Goal: Communication & Community: Answer question/provide support

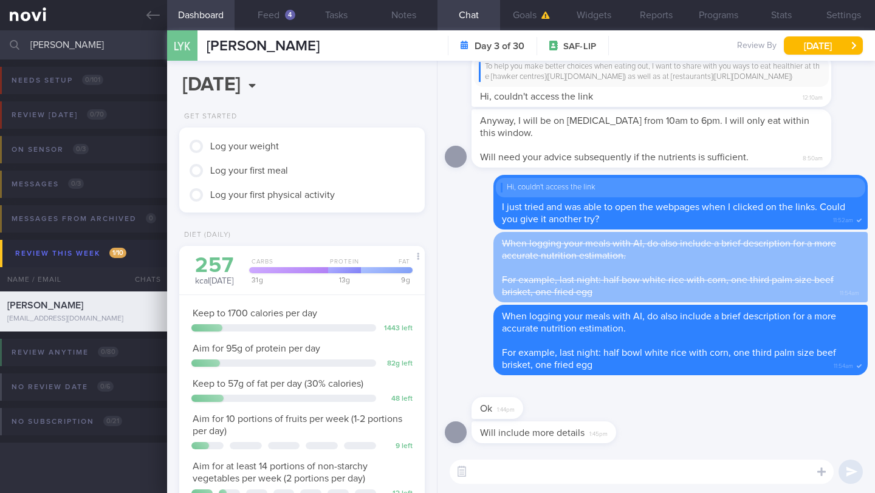
select select "9"
click at [272, 15] on button "Feed 4" at bounding box center [268, 15] width 67 height 30
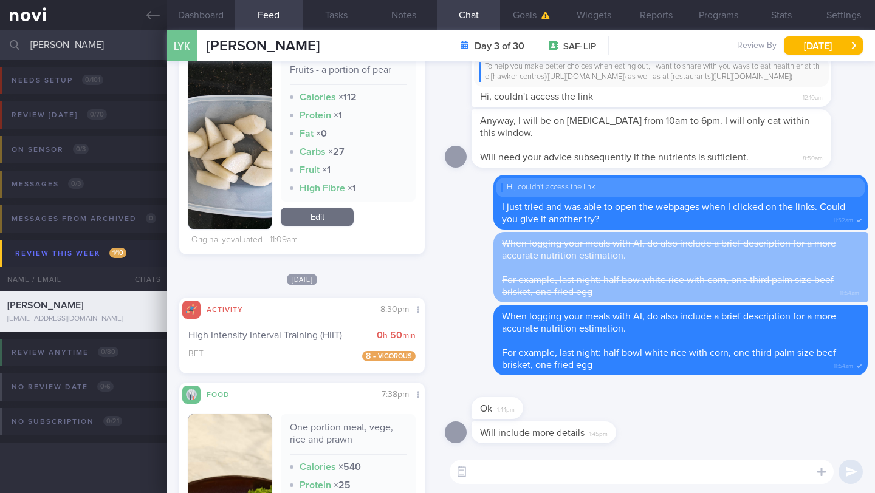
scroll to position [793, 0]
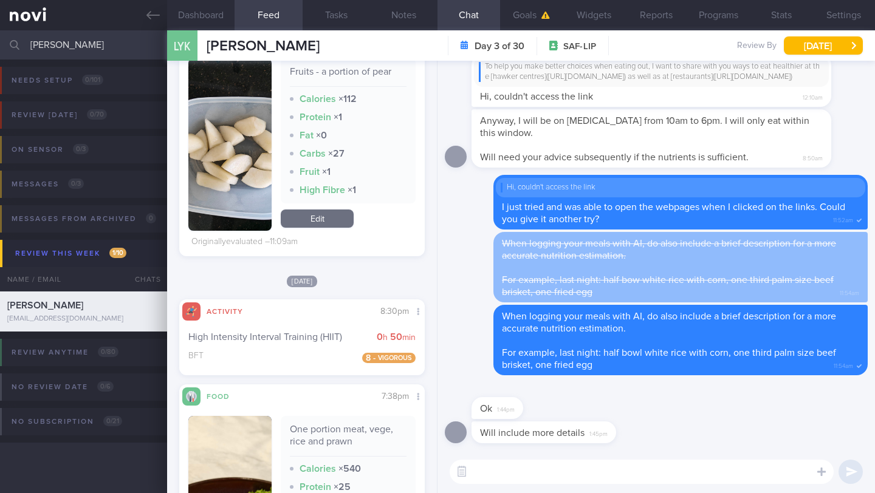
click at [86, 52] on input "[PERSON_NAME]" at bounding box center [437, 44] width 875 height 29
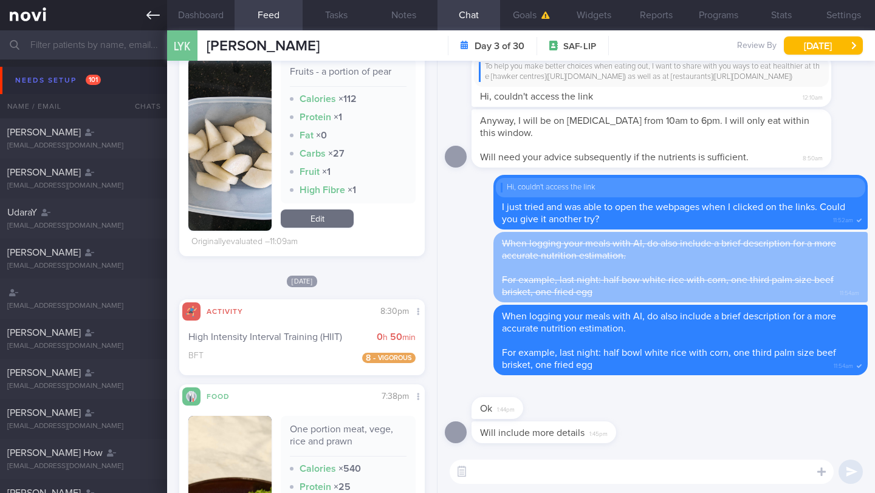
click at [153, 17] on icon at bounding box center [152, 15] width 13 height 13
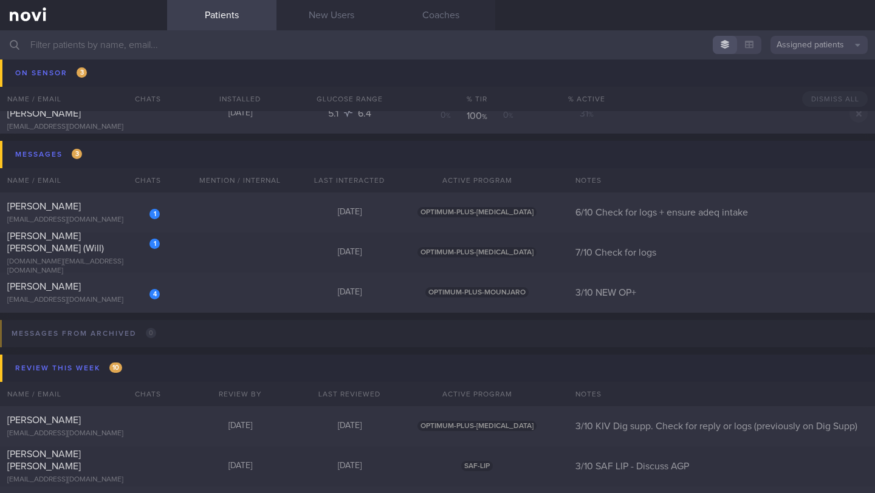
scroll to position [7072, 0]
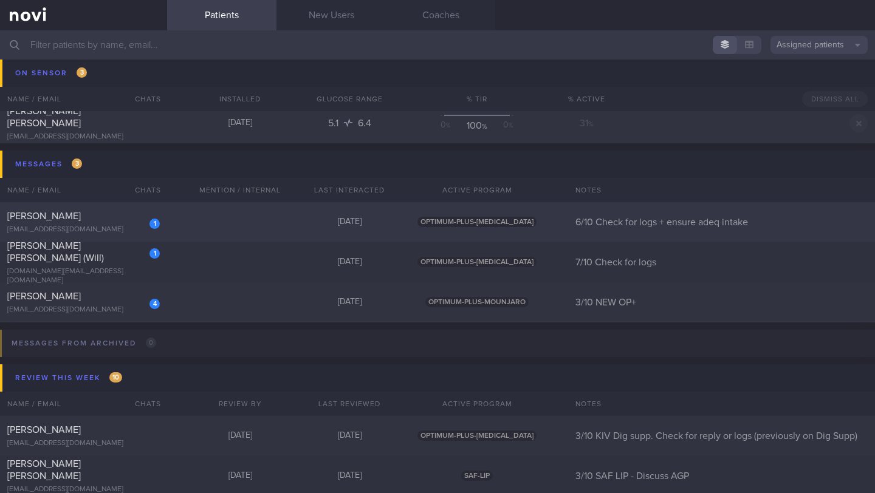
click at [115, 218] on div "[PERSON_NAME]" at bounding box center [81, 216] width 149 height 12
select select "9"
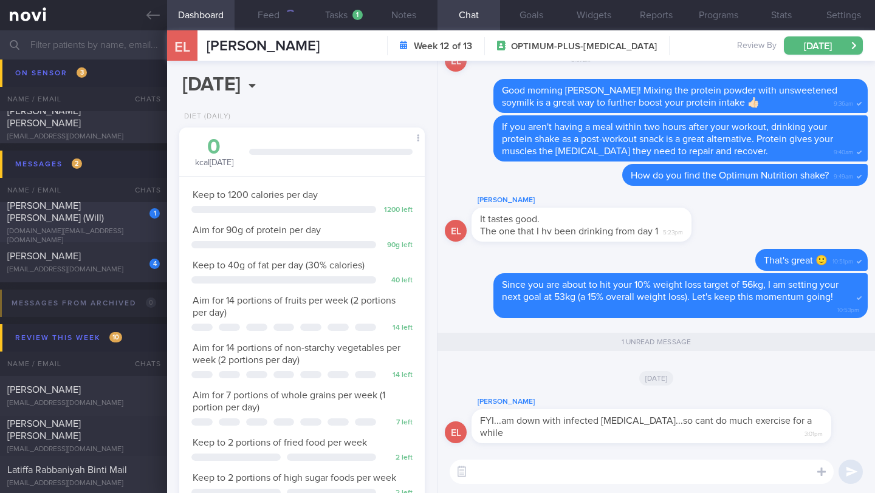
scroll to position [125, 215]
click at [282, 18] on div "180" at bounding box center [286, 15] width 17 height 10
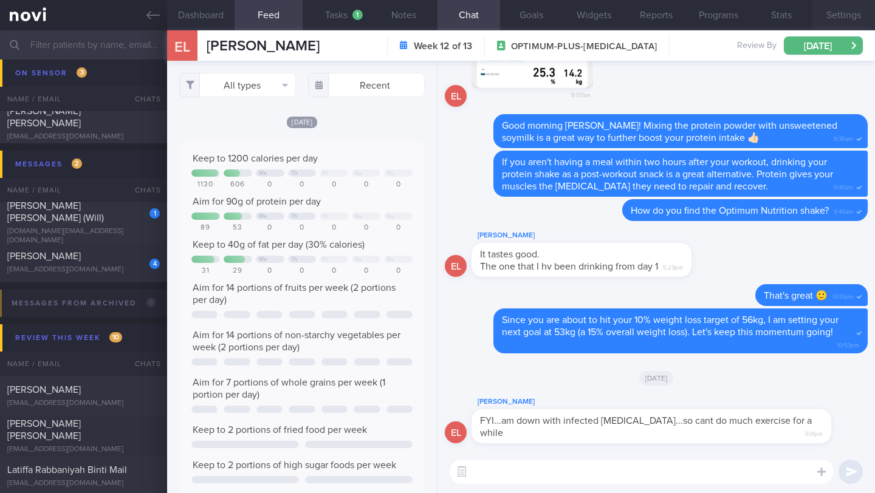
click at [843, 18] on button "Settings" at bounding box center [844, 15] width 63 height 30
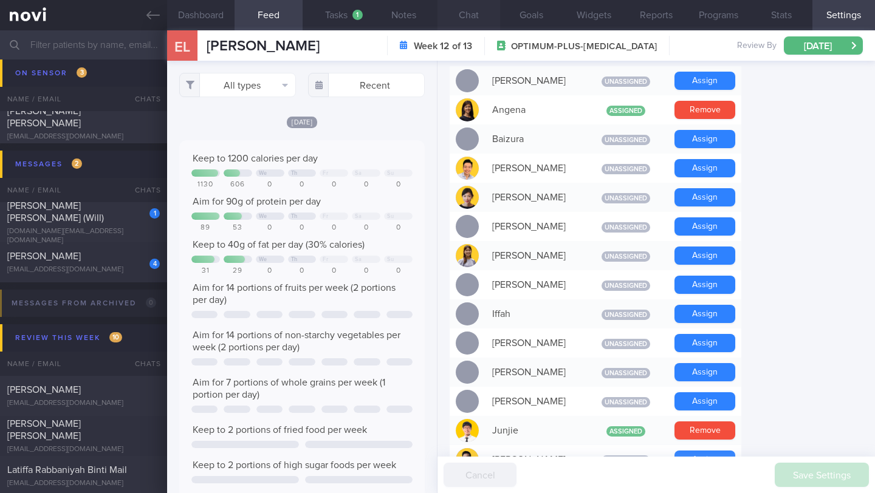
click at [469, 29] on button "Chat" at bounding box center [469, 15] width 63 height 30
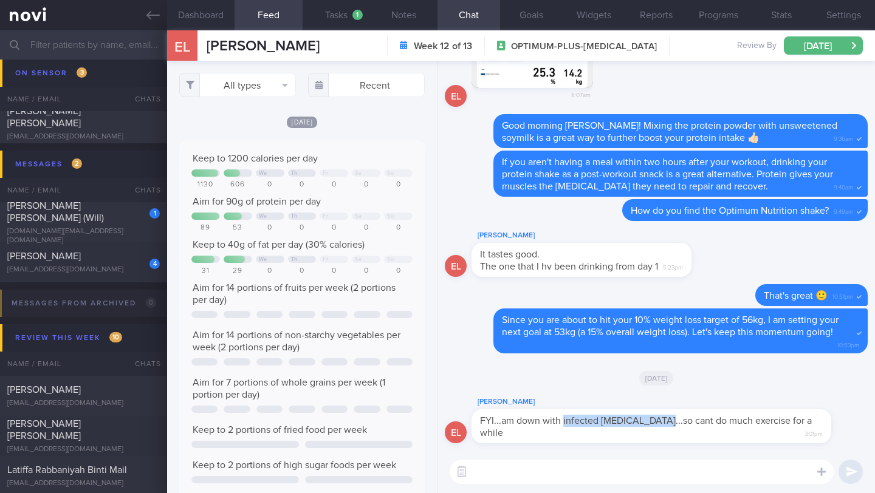
drag, startPoint x: 648, startPoint y: 422, endPoint x: 563, endPoint y: 427, distance: 85.2
click at [563, 427] on div "FYI...am down with infected diverticulitis...so cant do much exercise for a whi…" at bounding box center [652, 427] width 360 height 34
copy span "infected diverticulitis"
click at [401, 14] on button "Notes" at bounding box center [403, 15] width 67 height 30
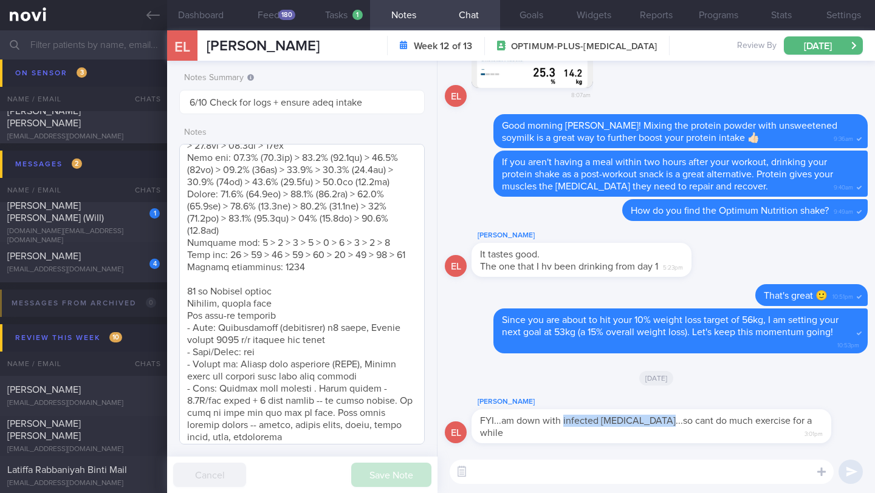
scroll to position [845, 0]
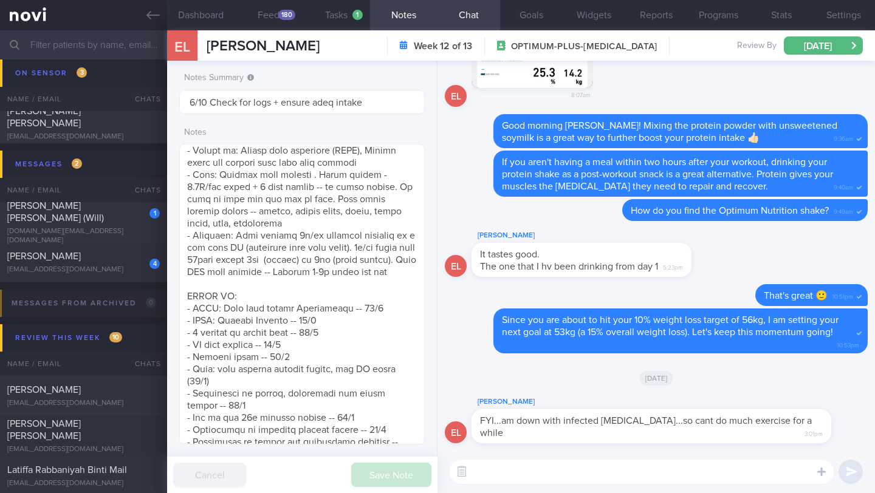
click at [459, 371] on div "[DATE]" at bounding box center [656, 378] width 423 height 34
drag, startPoint x: 563, startPoint y: 425, endPoint x: 648, endPoint y: 422, distance: 85.1
click at [648, 422] on span "FYI...am down with infected diverticulitis...so cant do much exercise for a whi…" at bounding box center [646, 427] width 332 height 22
click at [608, 427] on div "FYI...am down with infected diverticulitis...so cant do much exercise for a whi…" at bounding box center [652, 427] width 360 height 34
drag, startPoint x: 562, startPoint y: 423, endPoint x: 649, endPoint y: 424, distance: 86.9
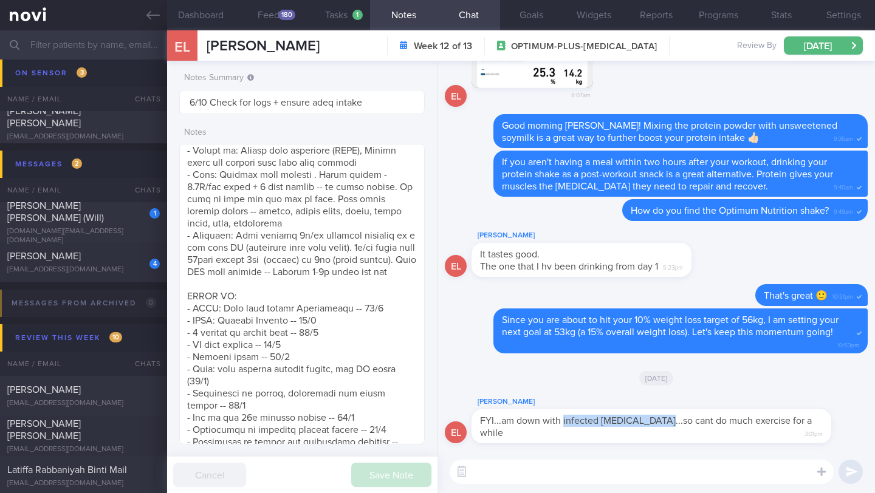
click at [649, 424] on span "FYI...am down with infected diverticulitis...so cant do much exercise for a whi…" at bounding box center [646, 427] width 332 height 22
copy span "infected diverticulitis"
click at [721, 12] on button "Programs" at bounding box center [718, 15] width 63 height 30
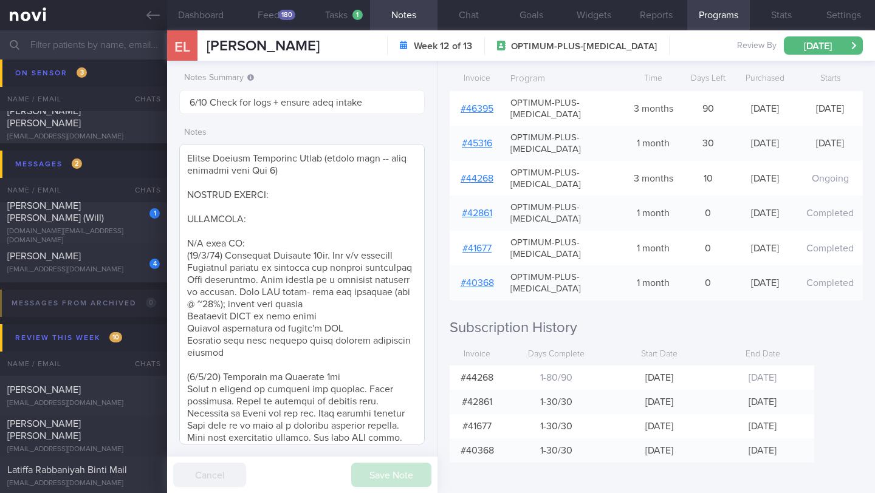
scroll to position [607662, 607496]
click at [464, 18] on button "Chat" at bounding box center [469, 15] width 63 height 30
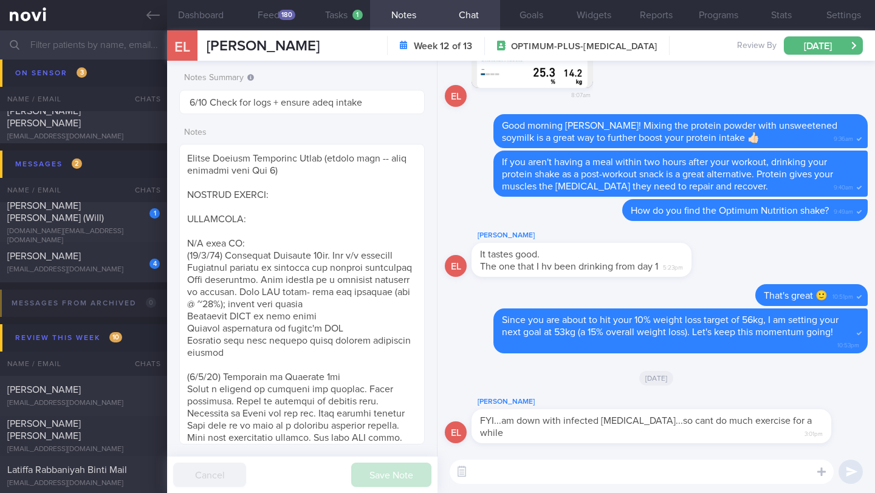
click at [504, 484] on div "​ ​" at bounding box center [657, 472] width 438 height 43
click at [510, 470] on textarea at bounding box center [642, 472] width 384 height 24
drag, startPoint x: 565, startPoint y: 422, endPoint x: 630, endPoint y: 419, distance: 65.7
click at [630, 419] on span "FYI...am down with infected diverticulitis...so cant do much exercise for a whi…" at bounding box center [646, 427] width 332 height 22
click at [655, 419] on span "FYI...am down with infected diverticulitis...so cant do much exercise for a whi…" at bounding box center [646, 427] width 332 height 22
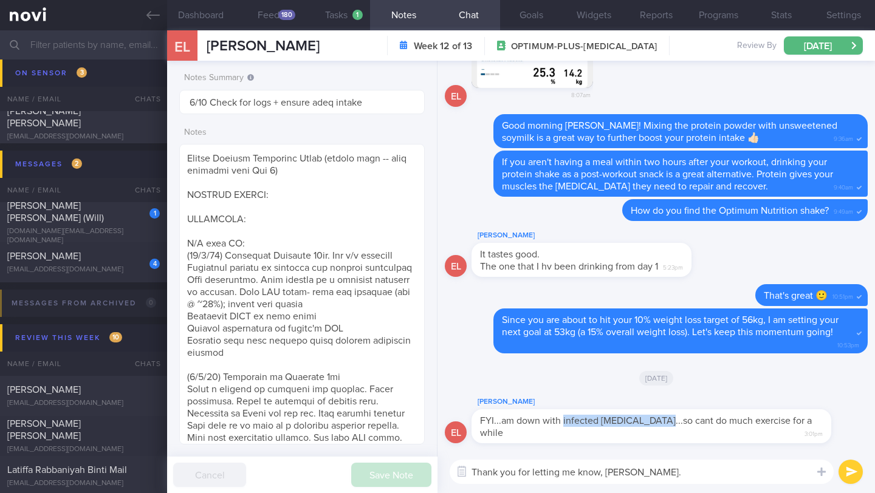
drag, startPoint x: 648, startPoint y: 421, endPoint x: 563, endPoint y: 420, distance: 85.1
click at [563, 420] on span "FYI...am down with infected diverticulitis...so cant do much exercise for a whi…" at bounding box center [646, 427] width 332 height 22
copy span "infected diverticulitis"
click at [679, 476] on textarea "Thank you for letting me know, Elaine." at bounding box center [642, 472] width 384 height 24
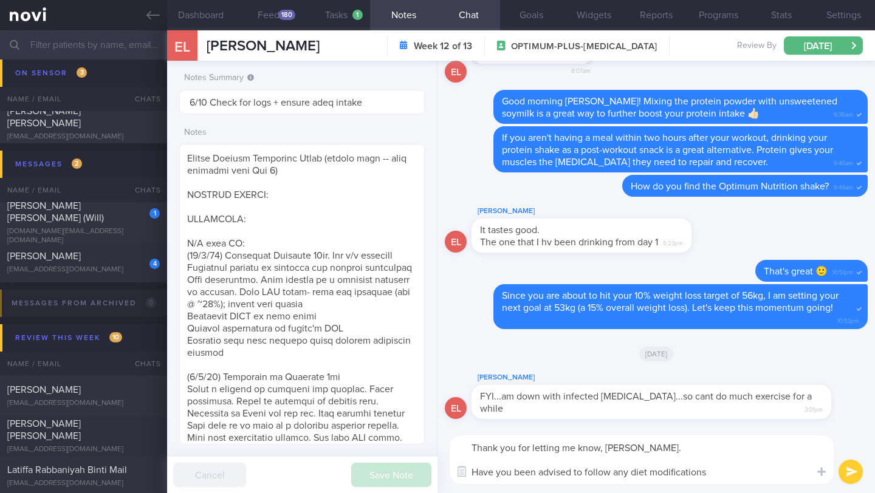
type textarea "Thank you for letting me know, Elaine. Have you been advised to follow any diet…"
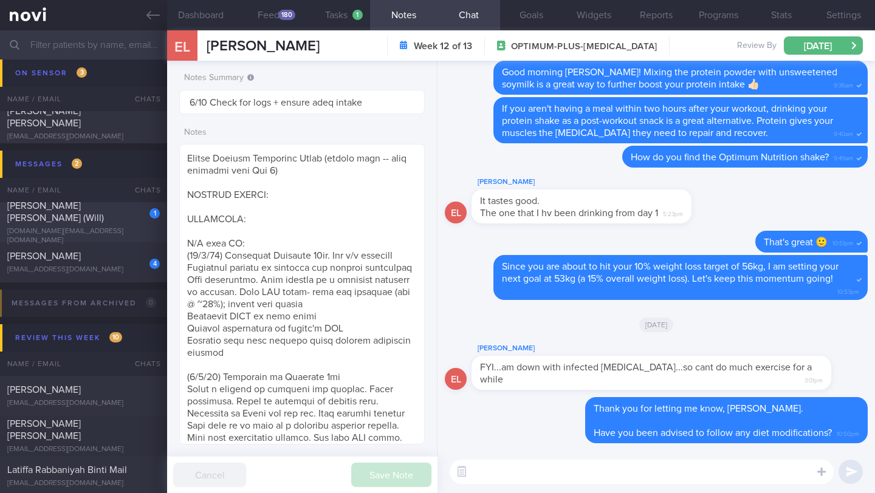
click at [57, 216] on span "ONG WEI HONG (Will)" at bounding box center [55, 212] width 97 height 22
type input "7/10 Check for logs"
type textarea "SUPPORT NEEDED: CHALLENGE: R/V with JJ: (5/9/25) Continued on Wegovy 1.7mg wkly…"
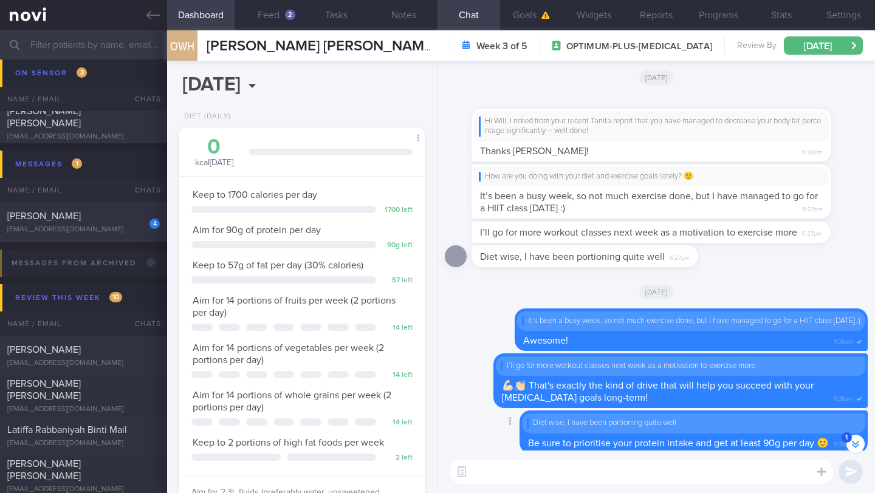
scroll to position [-483, 0]
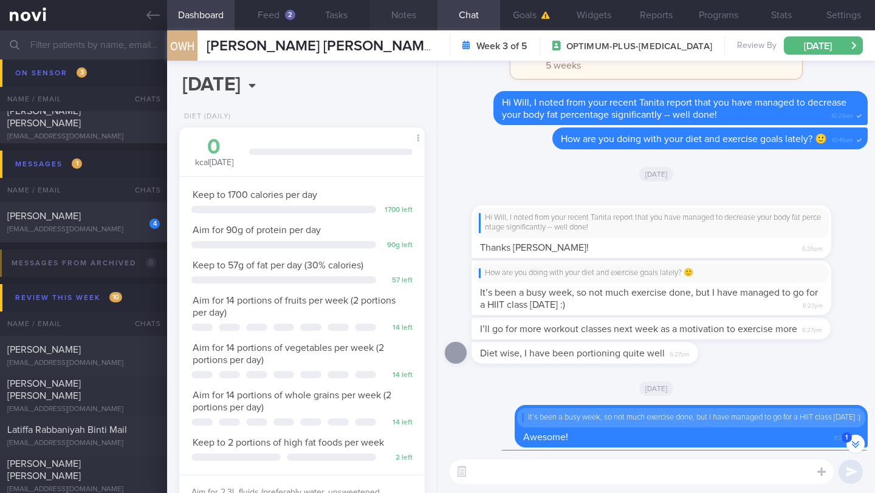
click at [413, 16] on button "Notes" at bounding box center [403, 15] width 67 height 30
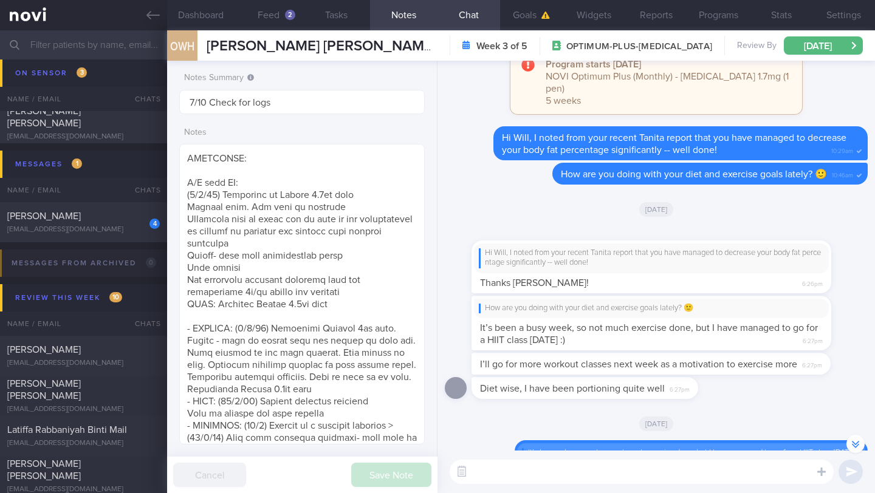
scroll to position [-448, 0]
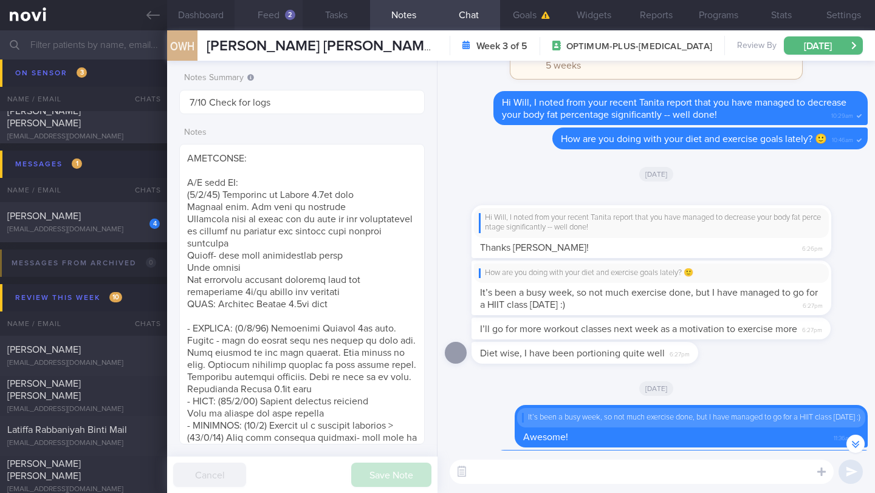
click at [279, 17] on button "Feed 2" at bounding box center [268, 15] width 67 height 30
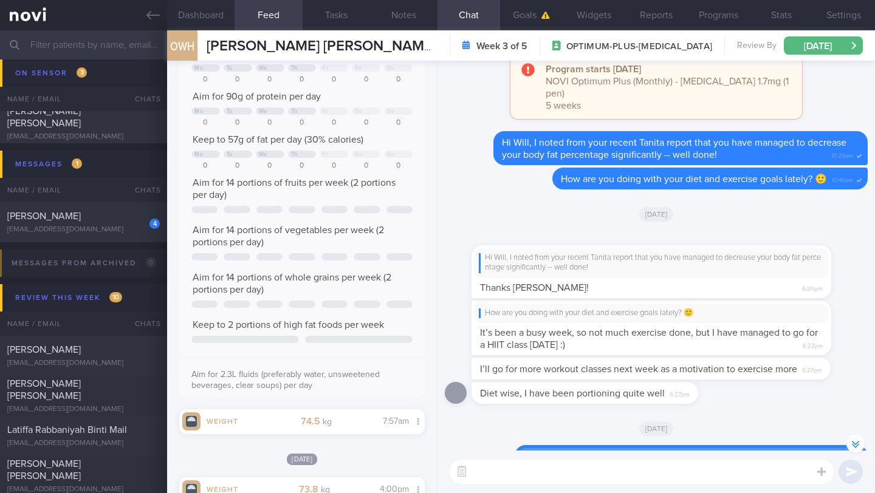
scroll to position [-405, 0]
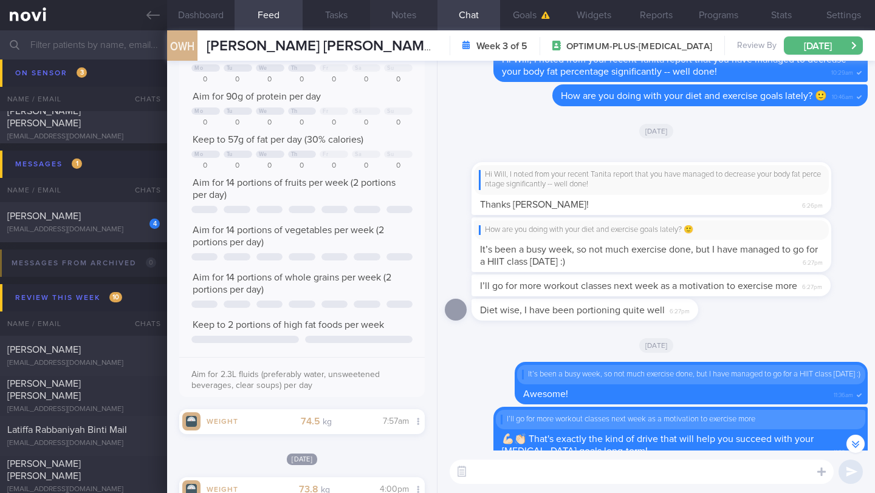
click at [413, 15] on button "Notes" at bounding box center [403, 15] width 67 height 30
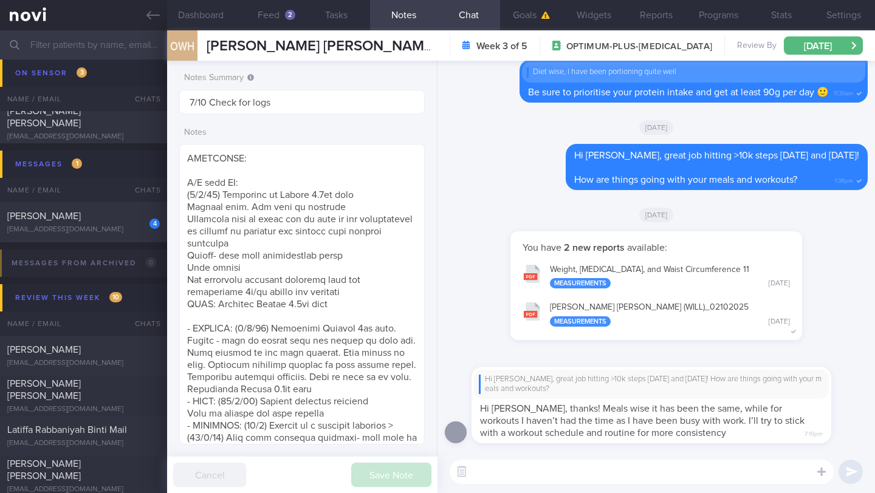
click at [578, 465] on textarea at bounding box center [642, 472] width 384 height 24
type textarea "I"
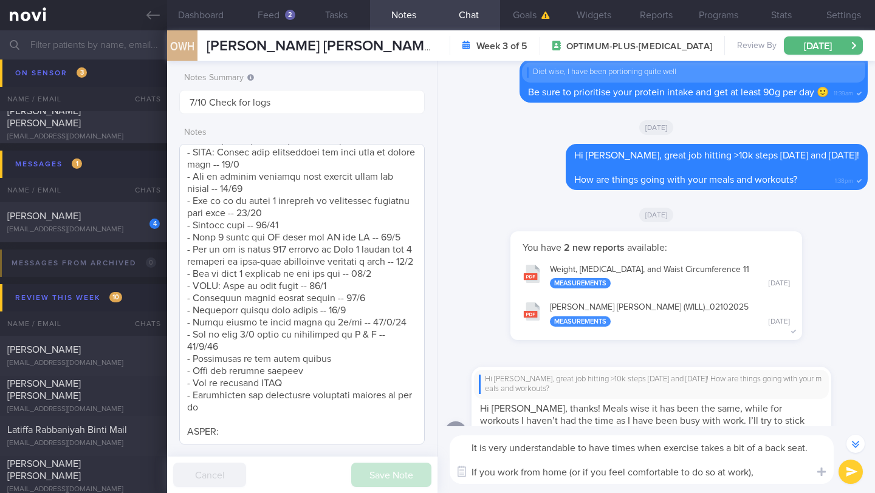
scroll to position [1159, 0]
paste textarea "You can also try incorporating 'exercise snacks'—short bursts of high-intensity…"
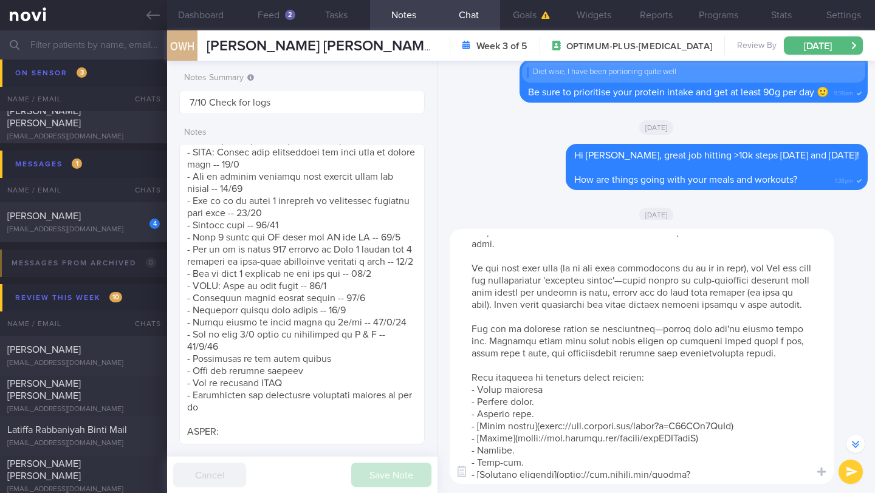
scroll to position [10, 0]
drag, startPoint x: 510, startPoint y: 281, endPoint x: 489, endPoint y: 282, distance: 21.3
click at [489, 282] on textarea at bounding box center [642, 356] width 384 height 255
click at [467, 280] on textarea at bounding box center [642, 356] width 384 height 255
click at [748, 267] on textarea at bounding box center [642, 356] width 384 height 255
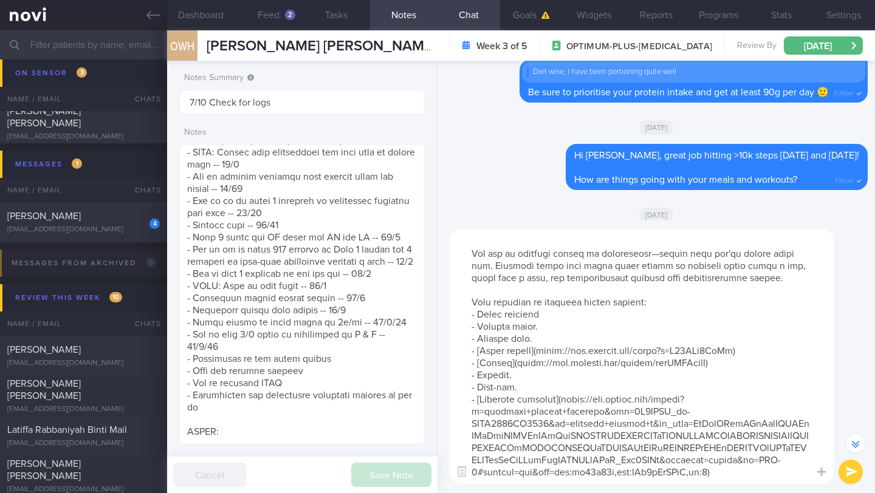
scroll to position [109, 0]
type textarea "It is very understandable to have times when exercise takes a bit of a back sea…"
click at [844, 470] on button "submit" at bounding box center [851, 472] width 24 height 24
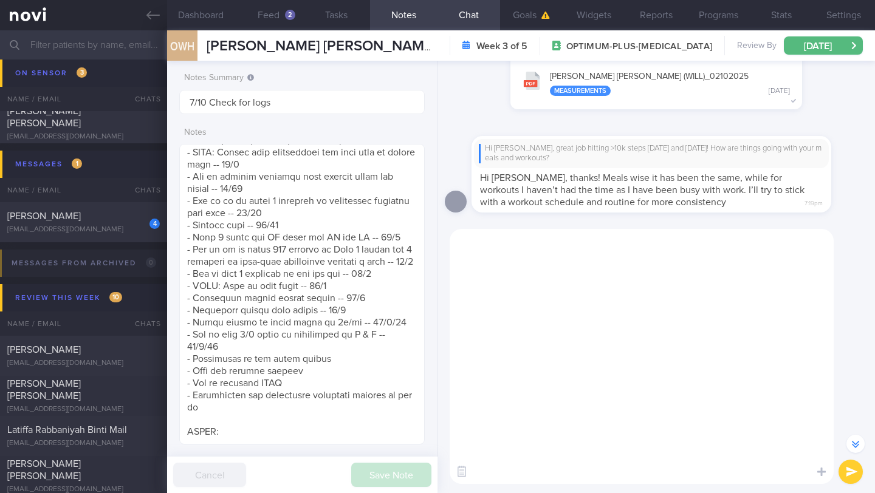
scroll to position [0, 0]
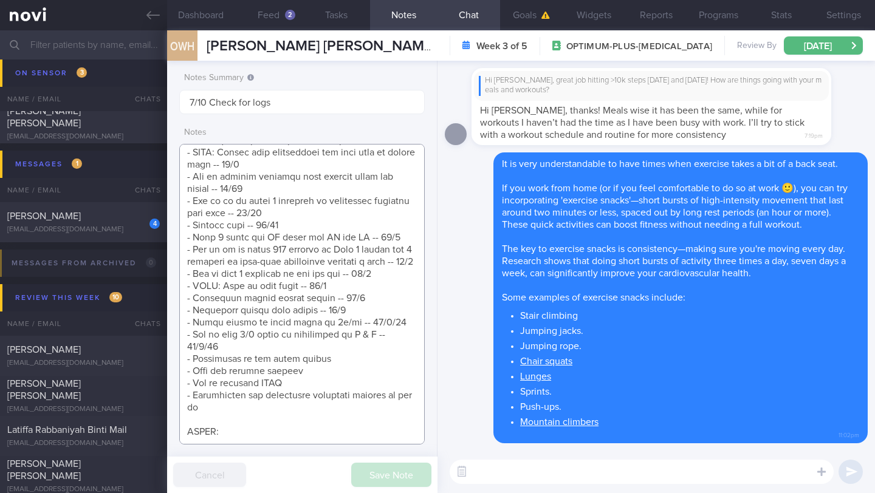
click at [329, 312] on textarea at bounding box center [302, 294] width 246 height 301
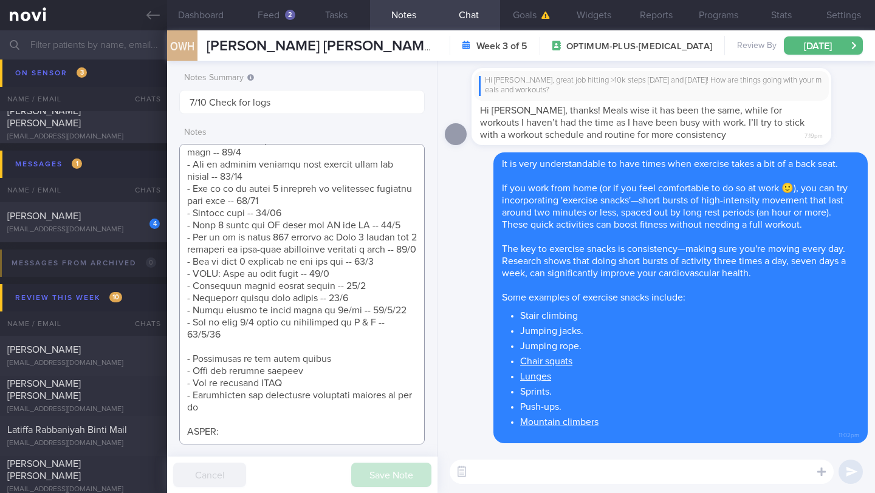
scroll to position [1171, 0]
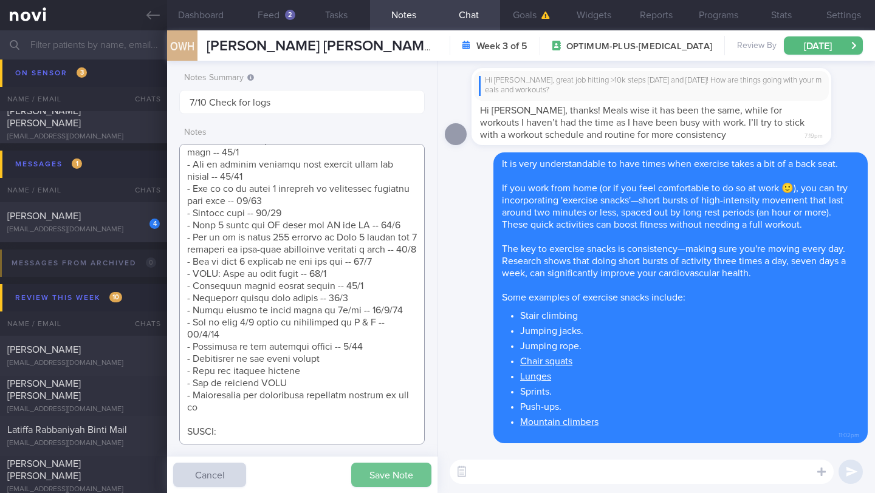
type textarea "SUPPORT NEEDED: CHALLENGE: R/V with JJ: (5/9/25) Continued on Wegovy 1.7mg wkly…"
click at [371, 483] on button "Save Note" at bounding box center [391, 475] width 80 height 24
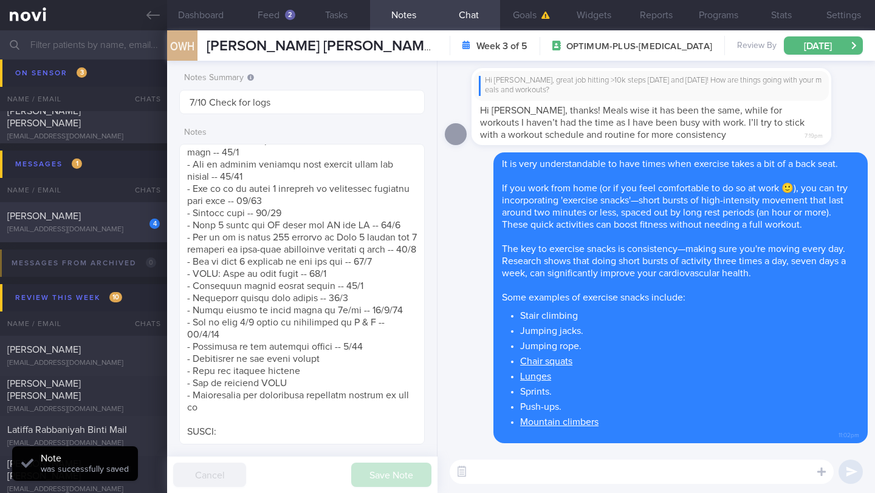
click at [110, 222] on div "4 WANG XIUYI xuexuew@gmail.com" at bounding box center [83, 222] width 167 height 24
type input "3/10 NEW OP+"
type textarea "SUPPORT NEEDED: CHALLENGE: - DIET - EXERCISE - MEDS - WEIGHT - HbA1c/GMI Wt tre…"
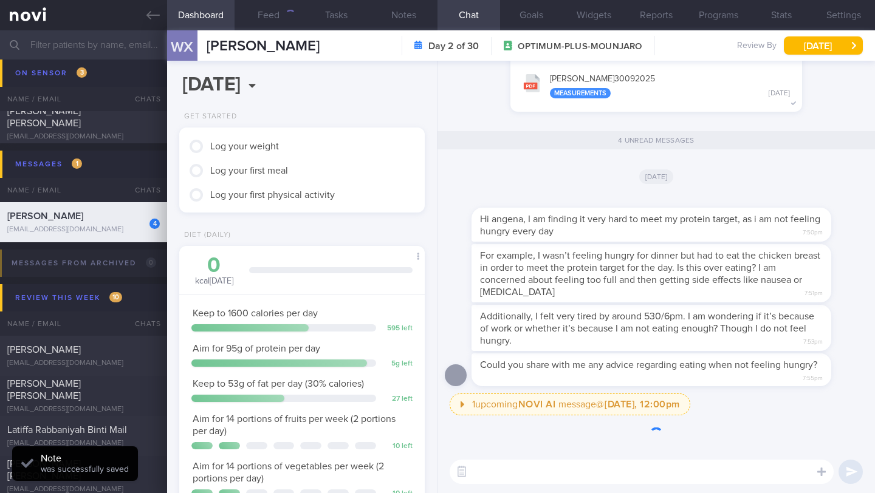
scroll to position [125, 215]
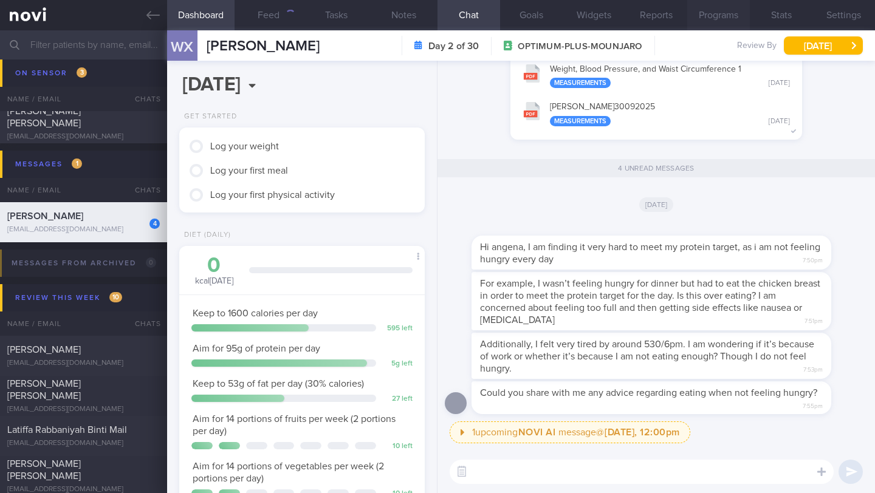
click at [726, 15] on button "Programs" at bounding box center [718, 15] width 63 height 30
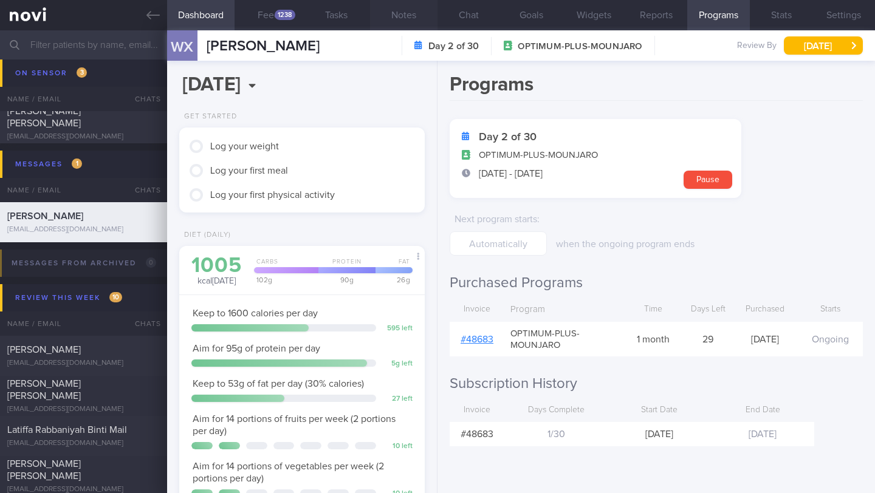
click at [408, 18] on button "Notes" at bounding box center [403, 15] width 67 height 30
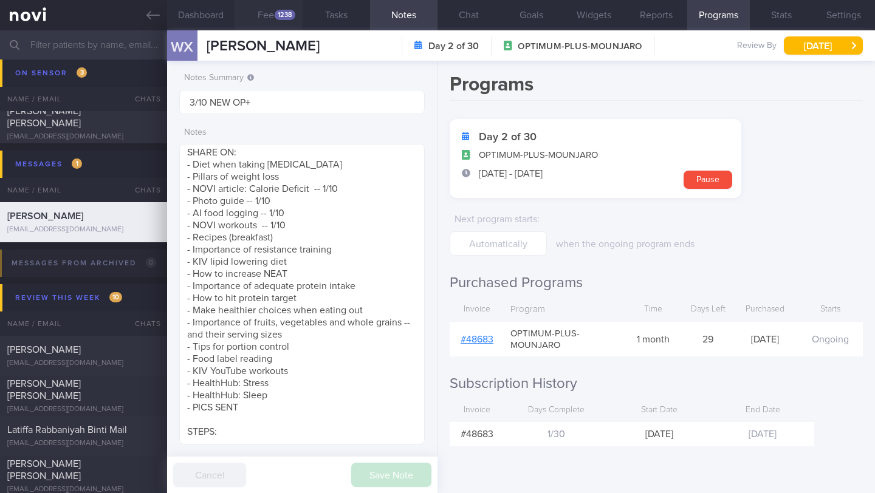
click at [276, 17] on div "1238" at bounding box center [285, 15] width 21 height 10
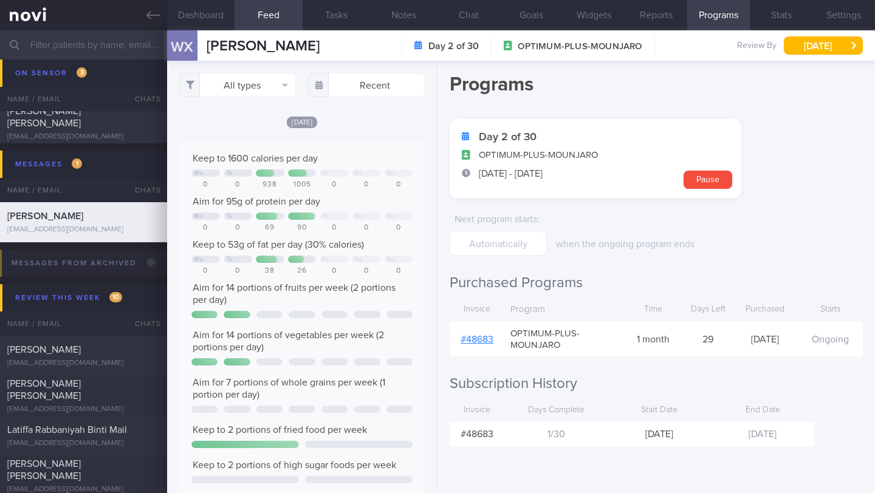
scroll to position [55, 221]
click at [284, 88] on button "All types" at bounding box center [237, 85] width 117 height 24
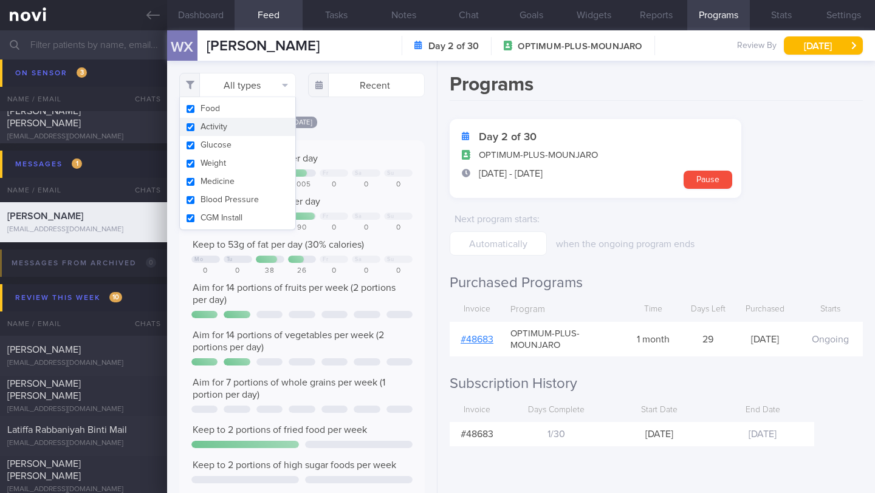
click at [268, 132] on button "Activity" at bounding box center [237, 127] width 115 height 18
checkbox input "false"
click at [413, 117] on div "Filtering type... Food Activity Glucose Weight Medicine Blood Pressure CGM Inst…" at bounding box center [302, 277] width 270 height 433
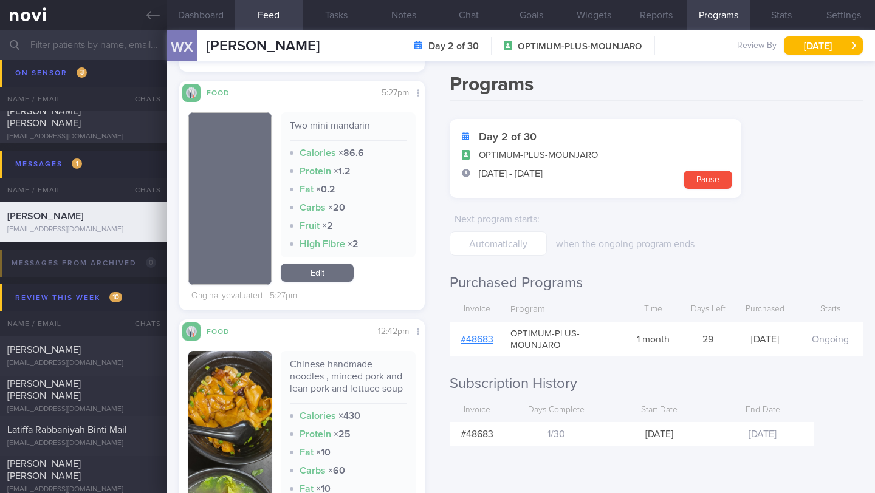
scroll to position [897, 0]
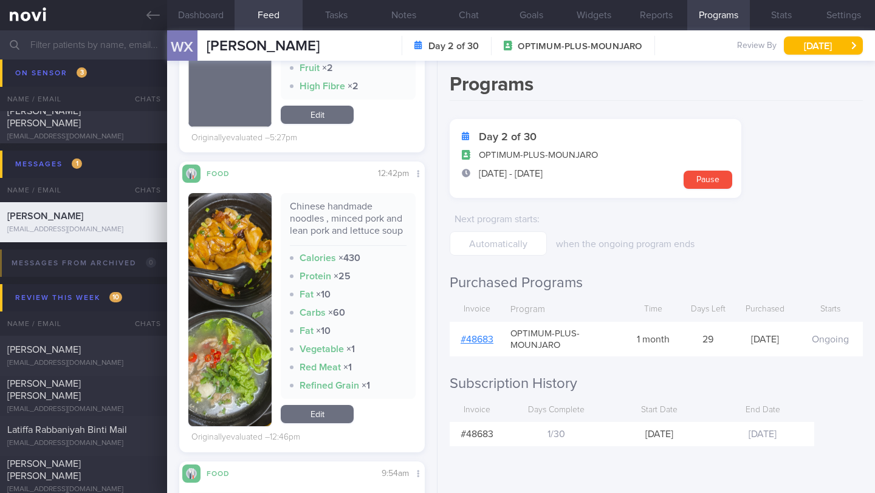
click at [229, 264] on img "button" at bounding box center [229, 309] width 83 height 233
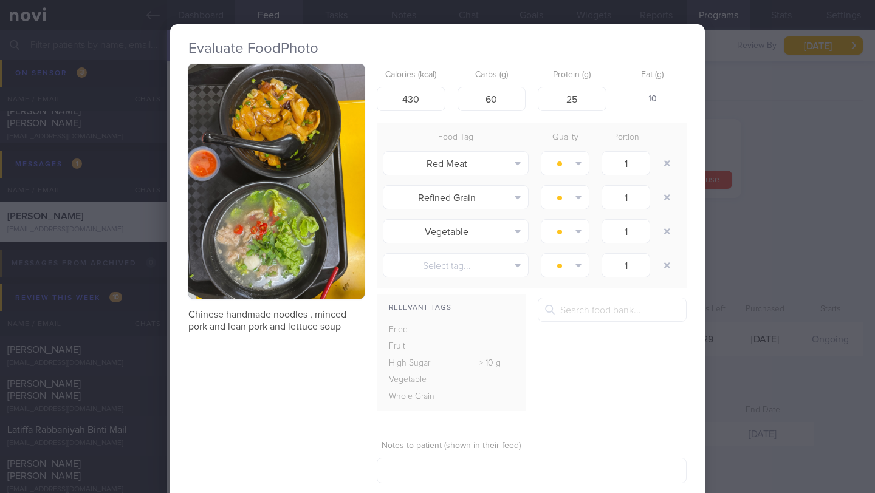
click at [246, 238] on button "button" at bounding box center [276, 181] width 176 height 235
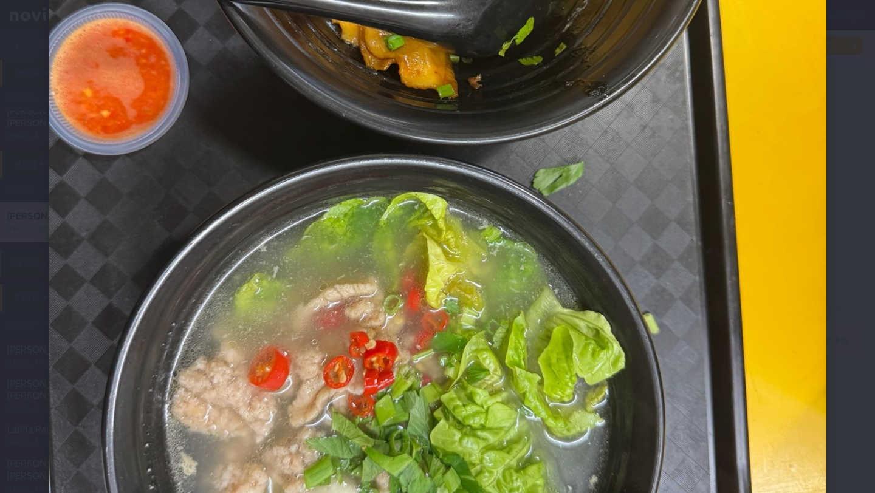
scroll to position [515, 0]
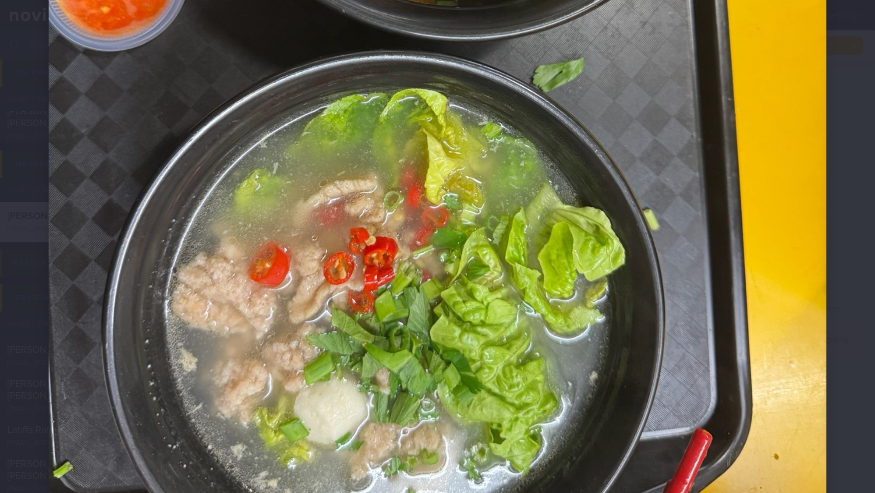
click at [806, 310] on img at bounding box center [438, 52] width 778 height 1037
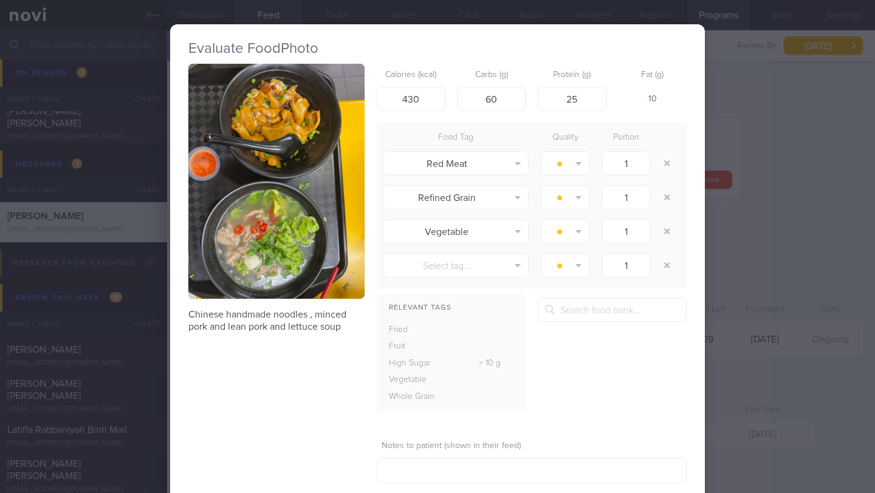
click at [806, 134] on div "Evaluate Food Photo Chinese handmade noodles , minced pork and lean pork and le…" at bounding box center [437, 246] width 875 height 493
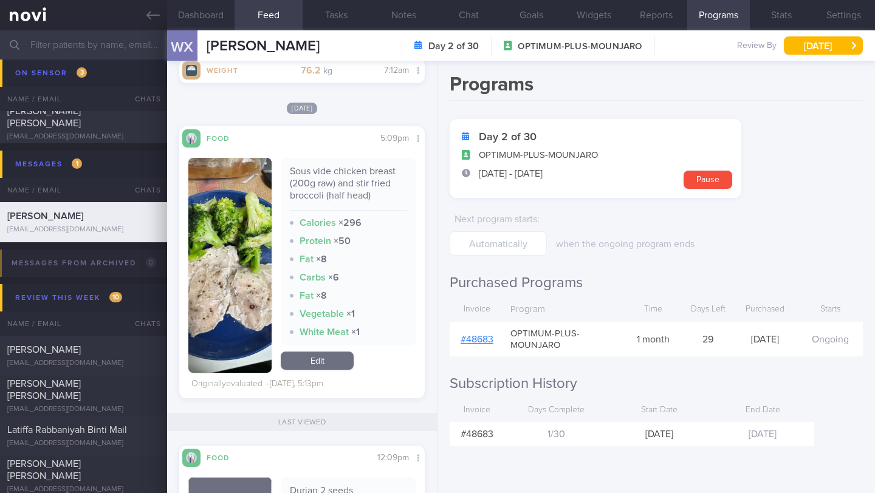
scroll to position [1093, 0]
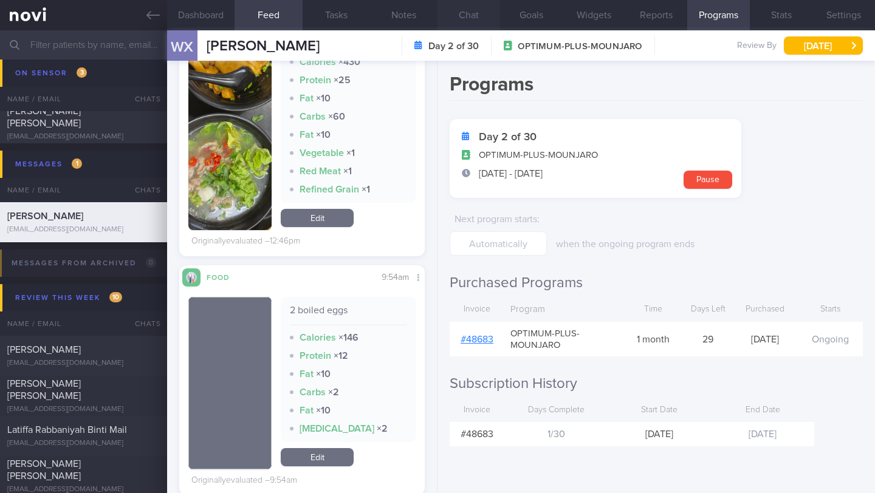
click at [466, 10] on button "Chat" at bounding box center [469, 15] width 63 height 30
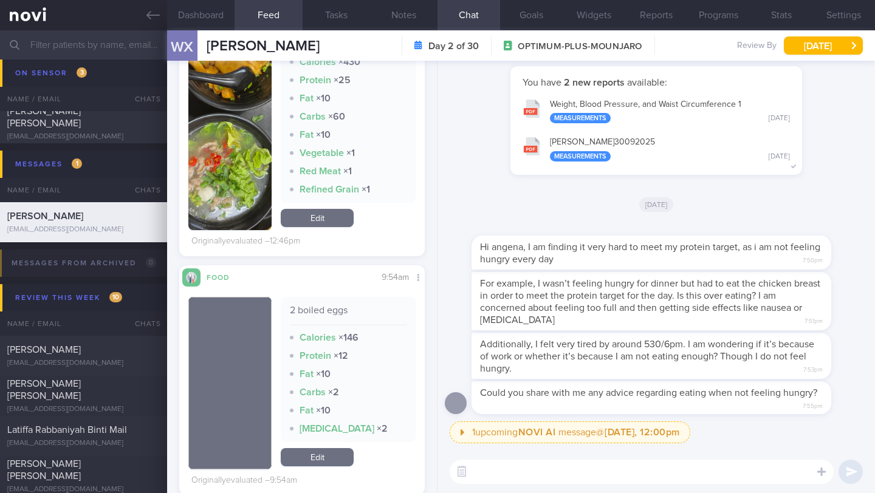
click at [537, 472] on textarea at bounding box center [642, 472] width 384 height 24
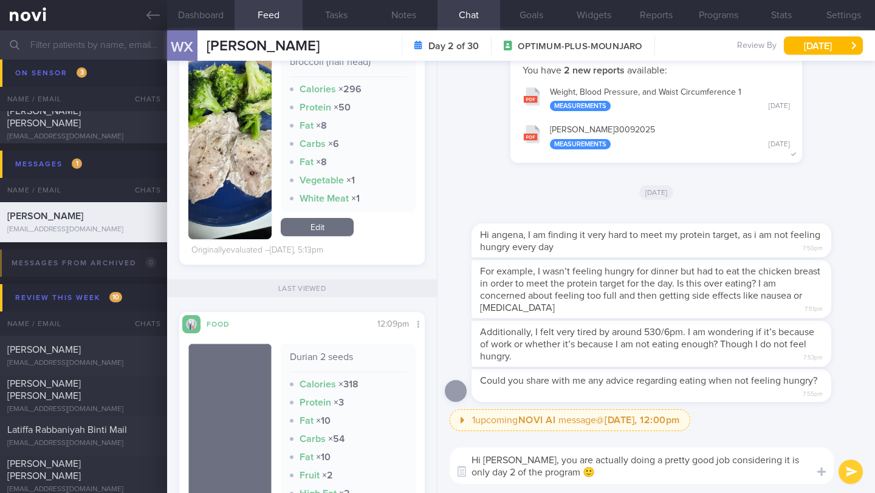
scroll to position [2099, 0]
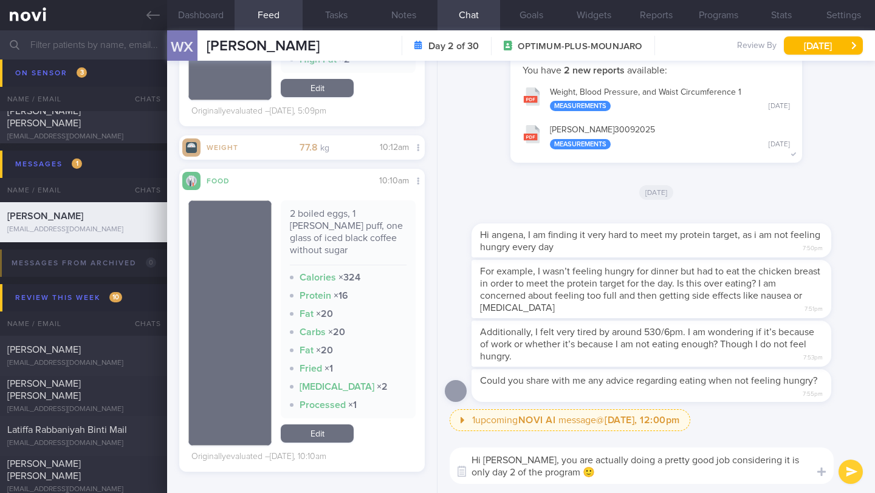
click at [681, 462] on textarea "Hi Xiuyi, you are actually doing a pretty good job considering it is only day 2…" at bounding box center [642, 466] width 384 height 36
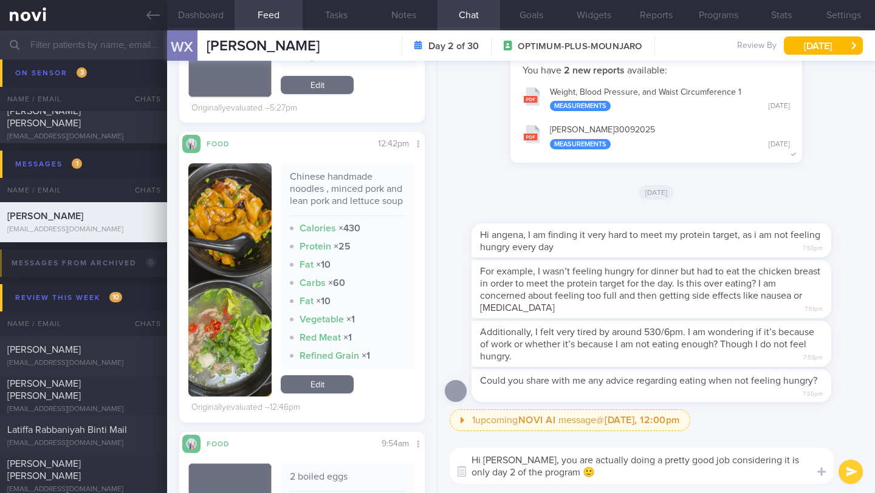
scroll to position [838, 0]
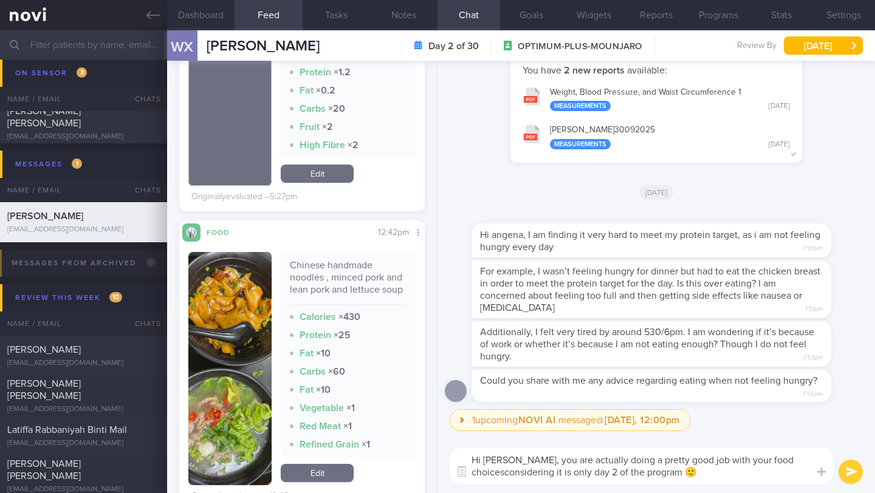
type textarea "Hi [PERSON_NAME], you are actually doing a pretty good job with your food choic…"
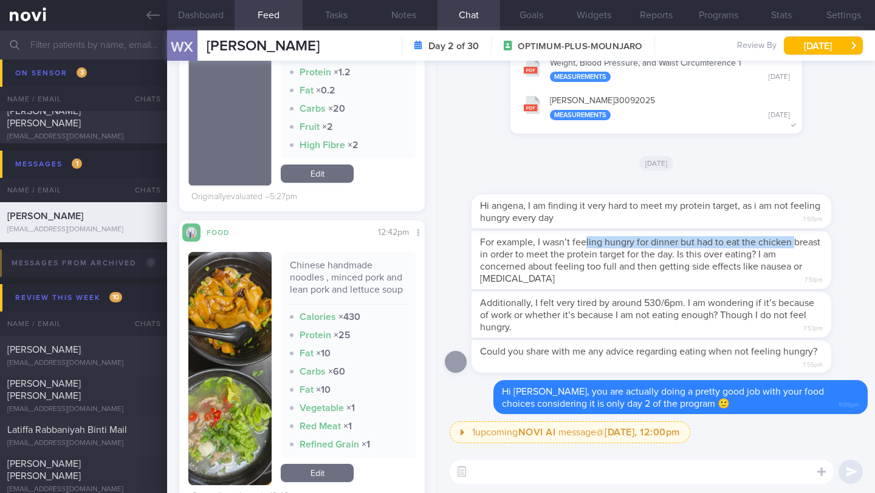
drag, startPoint x: 481, startPoint y: 248, endPoint x: 584, endPoint y: 244, distance: 103.4
click at [584, 244] on span "For example, I wasn’t feeling hungry for dinner but had to eat the chicken brea…" at bounding box center [650, 261] width 340 height 46
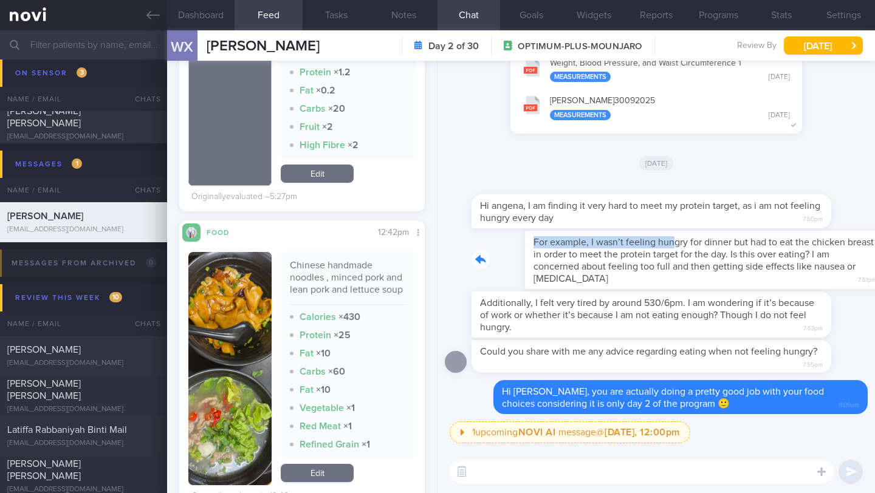
drag, startPoint x: 478, startPoint y: 242, endPoint x: 617, endPoint y: 238, distance: 139.2
click at [617, 238] on div "For example, I wasn’t feeling hungry for dinner but had to eat the chicken brea…" at bounding box center [670, 260] width 396 height 58
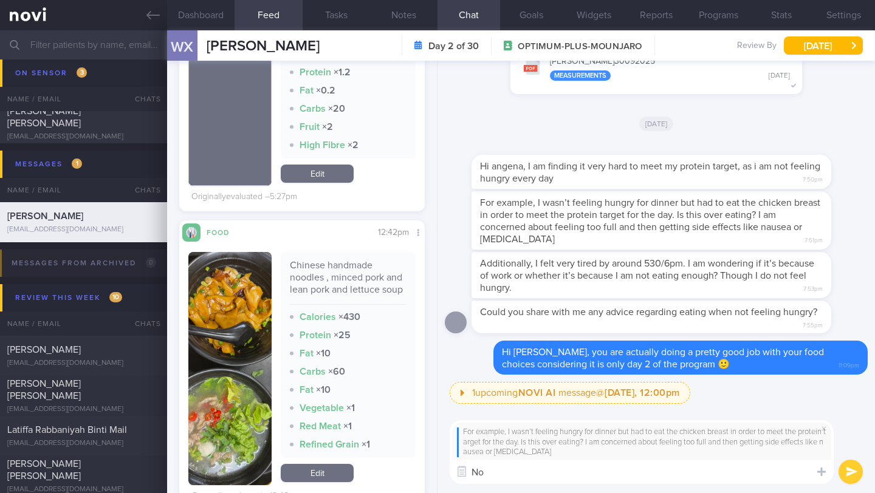
type textarea "N"
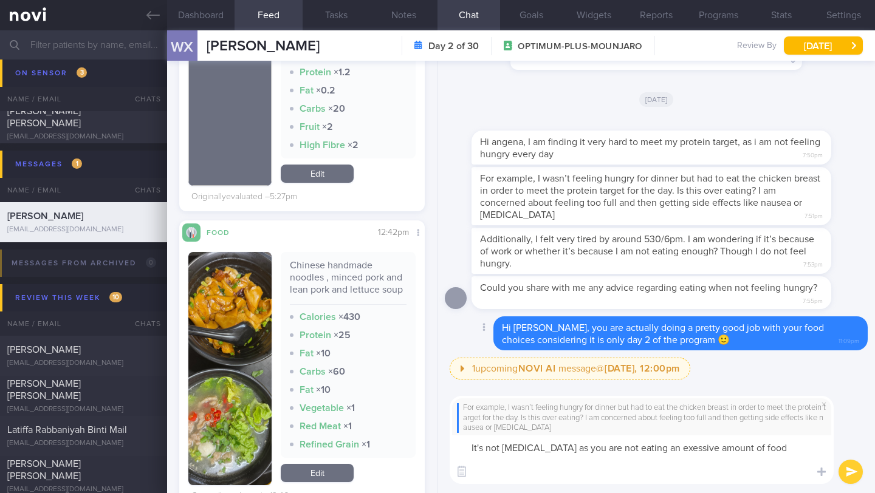
scroll to position [0, 0]
click at [784, 447] on textarea "It's not overeating as you are not eating an excessive amount of food It is mor…" at bounding box center [642, 460] width 384 height 49
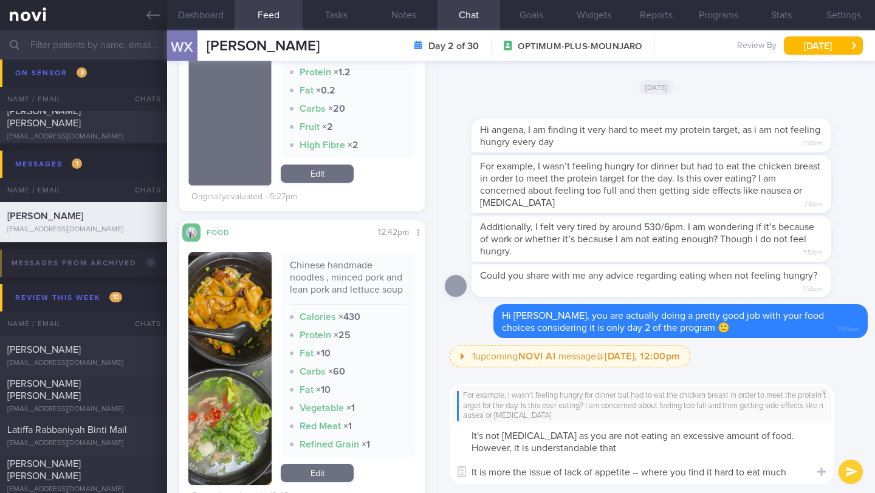
click at [469, 447] on textarea "It's not overeating as you are not eating an excessive amount of food. However,…" at bounding box center [642, 454] width 384 height 61
click at [672, 450] on textarea "It's not overeating as you are not eating an excessive amount of food. However,…" at bounding box center [642, 454] width 384 height 61
drag, startPoint x: 769, startPoint y: 438, endPoint x: 816, endPoint y: 484, distance: 65.3
click at [816, 484] on textarea "It's not overeating as you are not eating an excessive amount of food. However,…" at bounding box center [642, 454] width 384 height 61
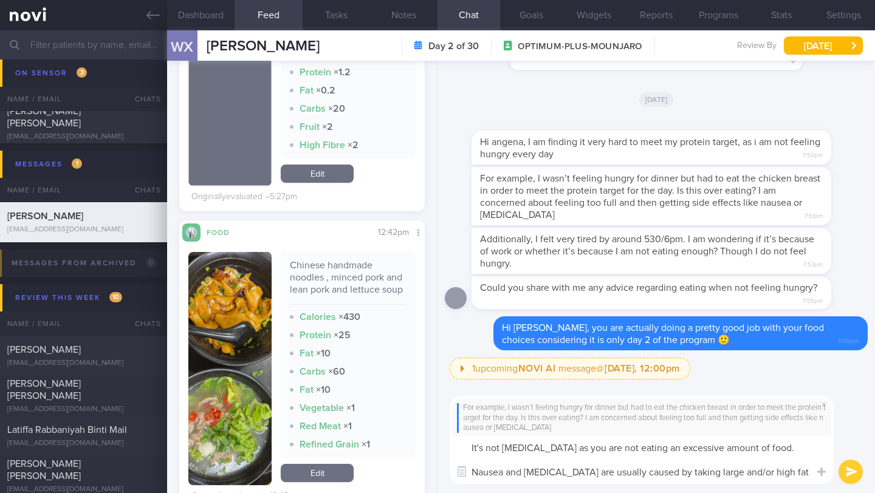
scroll to position [607592, 607502]
click at [531, 445] on textarea "It's not overeating as you are not eating an excessive amount of food. Nausea a…" at bounding box center [642, 460] width 384 height 49
click at [571, 461] on textarea "It's not overeating as you are not eating an excessive amount of food. Nausea a…" at bounding box center [642, 460] width 384 height 49
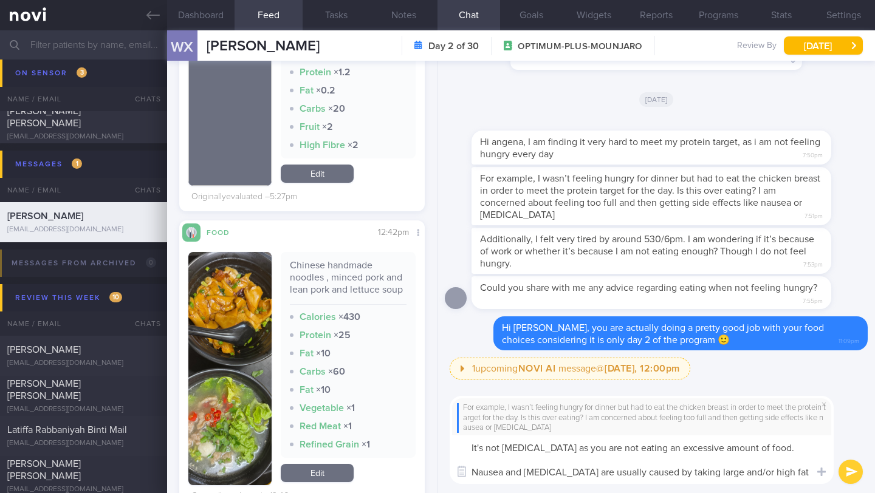
drag, startPoint x: 709, startPoint y: 475, endPoint x: 803, endPoint y: 468, distance: 93.9
click at [803, 468] on textarea "It's not overeating as you are not eating an excessive amount of food. Nausea a…" at bounding box center [642, 460] width 384 height 49
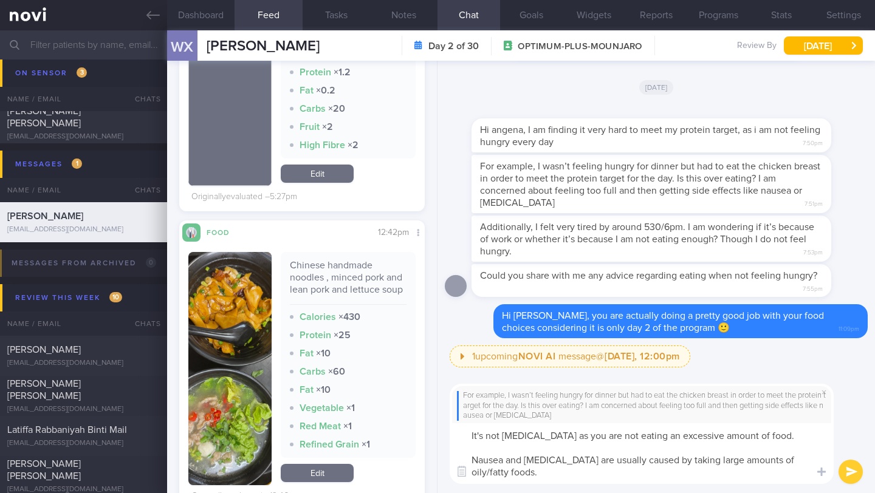
click at [576, 479] on textarea "It's not overeating as you are not eating an excessive amount of food. Nausea a…" at bounding box center [642, 454] width 384 height 61
click at [516, 473] on textarea "It's not overeating as you are not eating an excessive amount of food. Nausea a…" at bounding box center [642, 454] width 384 height 61
click at [564, 459] on textarea "It's not overeating as you are not eating an excessive amount of food. Nausea a…" at bounding box center [642, 454] width 384 height 61
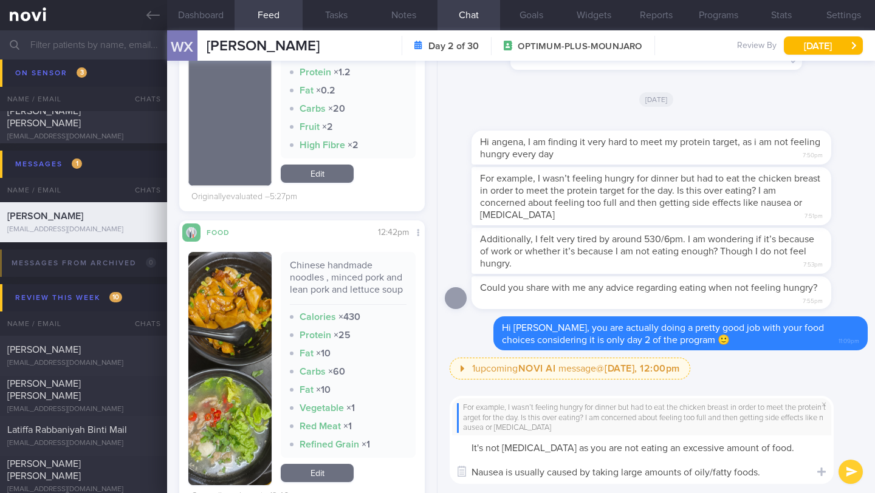
click at [780, 471] on textarea "It's not overeating as you are not eating an excessive amount of food. Nausea i…" at bounding box center [642, 460] width 384 height 49
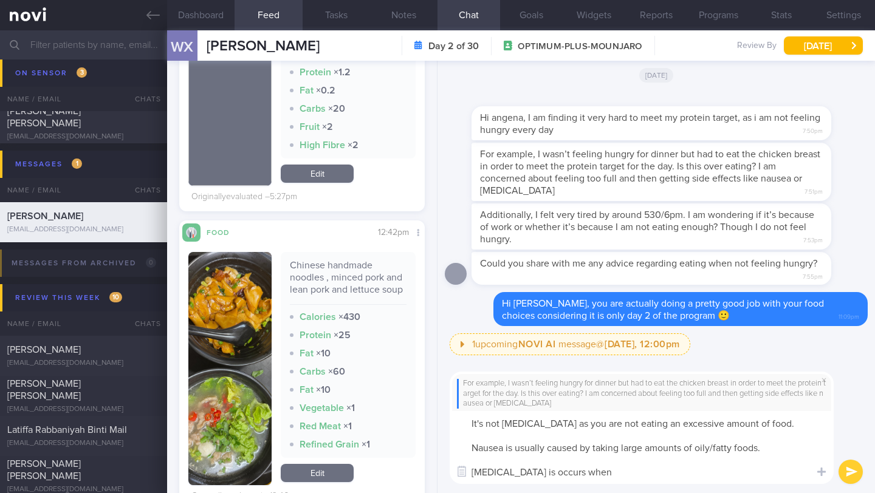
paste textarea "When you lie down while the stomach is full, this can cause reflux and indigest…"
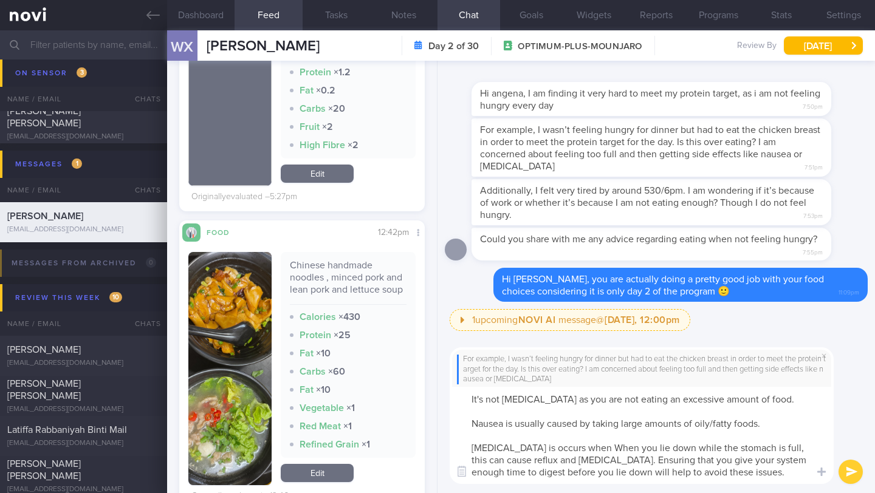
click at [598, 450] on textarea "It's not overeating as you are not eating an excessive amount of food. Nausea i…" at bounding box center [642, 435] width 384 height 97
drag, startPoint x: 557, startPoint y: 460, endPoint x: 465, endPoint y: 461, distance: 91.8
click at [465, 461] on textarea "It's not overeating as you are not eating an excessive amount of food. Nausea i…" at bounding box center [642, 435] width 384 height 97
click at [776, 448] on textarea "It's not overeating as you are not eating an excessive amount of food. Nausea i…" at bounding box center [642, 435] width 384 height 97
drag, startPoint x: 514, startPoint y: 460, endPoint x: 543, endPoint y: 462, distance: 29.3
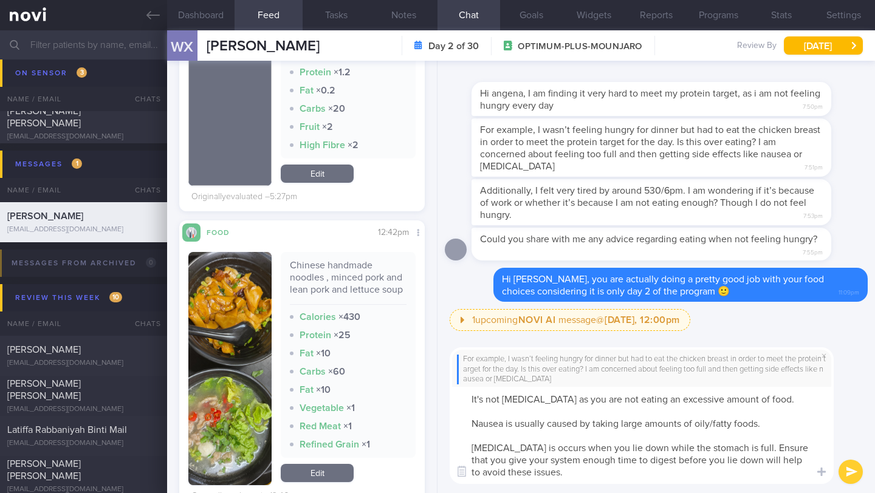
click at [543, 462] on textarea "It's not overeating as you are not eating an excessive amount of food. Nausea i…" at bounding box center [642, 435] width 384 height 97
click at [768, 450] on textarea "It's not overeating as you are not eating an excessive amount of food. Nausea i…" at bounding box center [642, 435] width 384 height 97
drag, startPoint x: 521, startPoint y: 472, endPoint x: 583, endPoint y: 469, distance: 62.1
click at [583, 469] on textarea "It's not overeating as you are not eating an excessive amount of food. Nausea i…" at bounding box center [642, 435] width 384 height 97
type textarea "It's not overeating as you are not eating an excessive amount of food. Nausea i…"
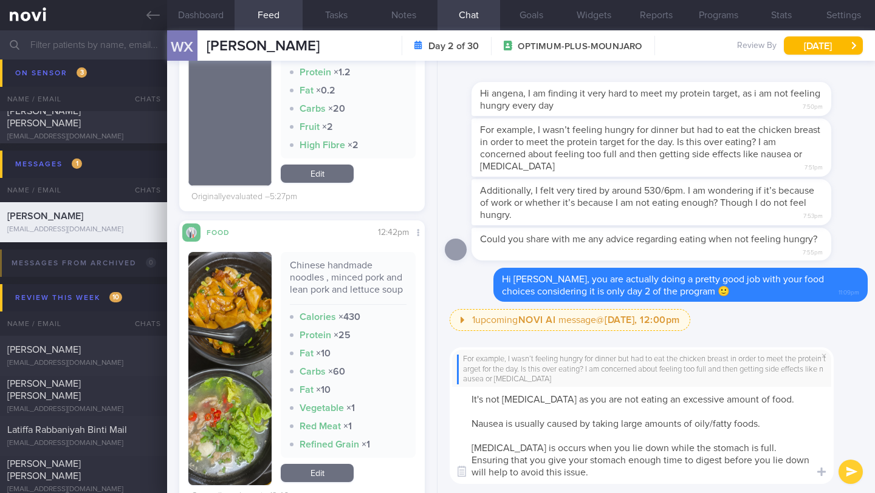
click at [850, 469] on button "submit" at bounding box center [851, 472] width 24 height 24
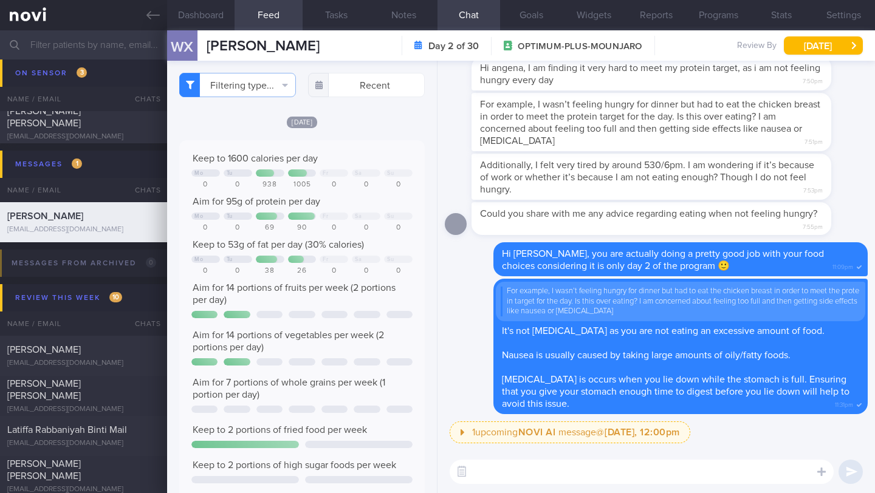
click at [93, 45] on input "text" at bounding box center [437, 44] width 875 height 29
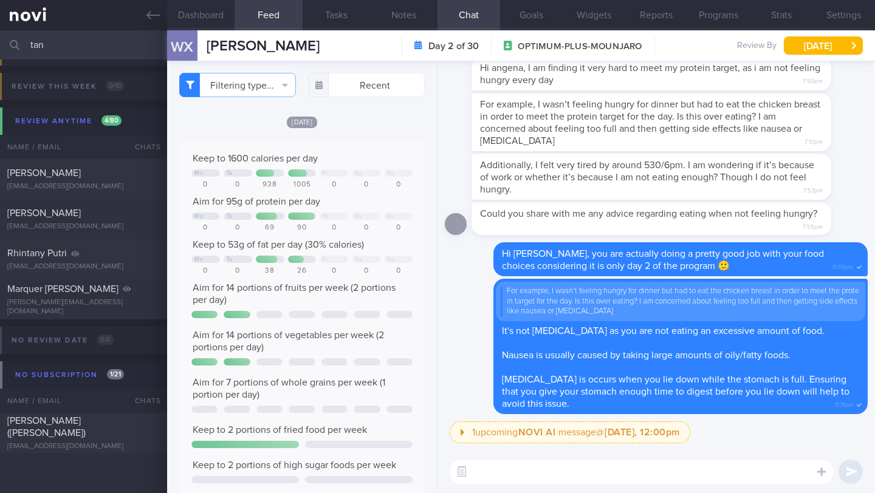
scroll to position [895, 0]
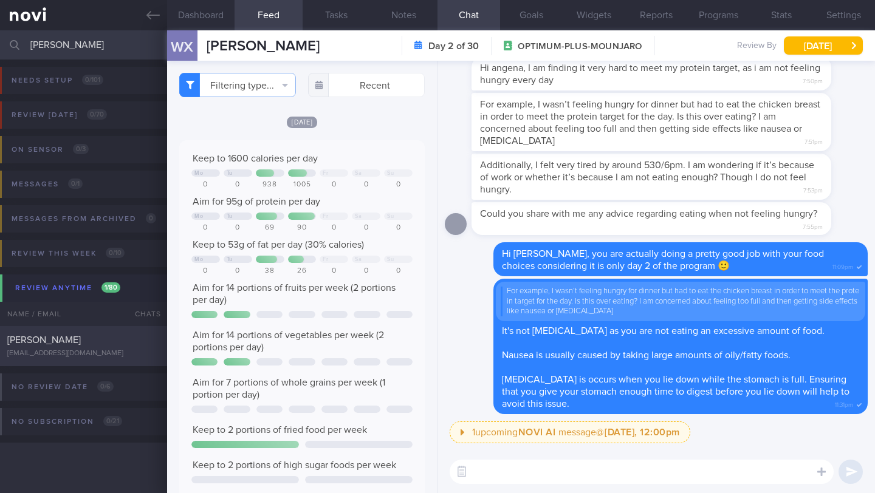
type input "[PERSON_NAME]"
click at [64, 349] on div "[EMAIL_ADDRESS][DOMAIN_NAME]" at bounding box center [83, 353] width 153 height 9
type input "7/10 Check if got r/v appt"
type textarea "RESTRICTIONS: NO BEEF (religion) Observations: (1/10/25) Can eat healthily but …"
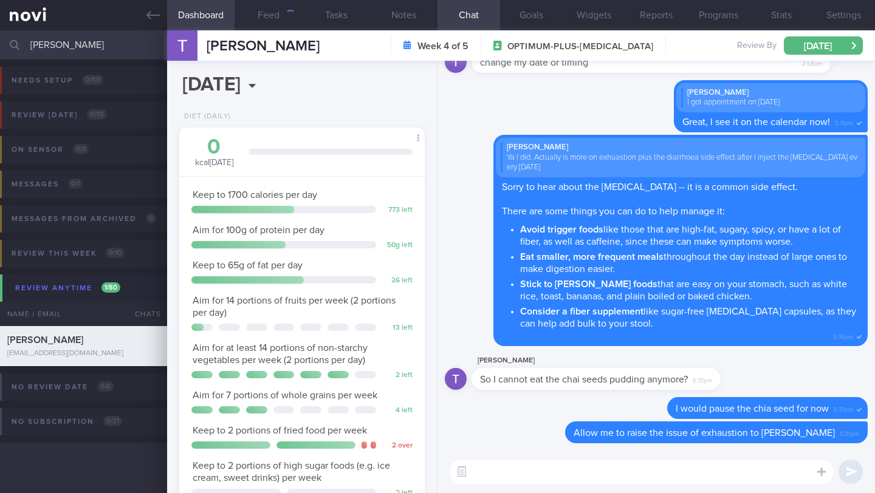
scroll to position [125, 215]
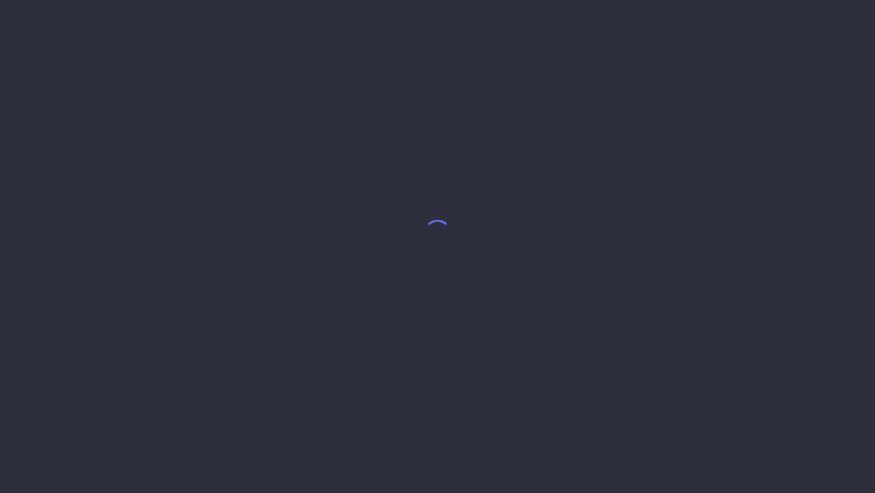
select select "9"
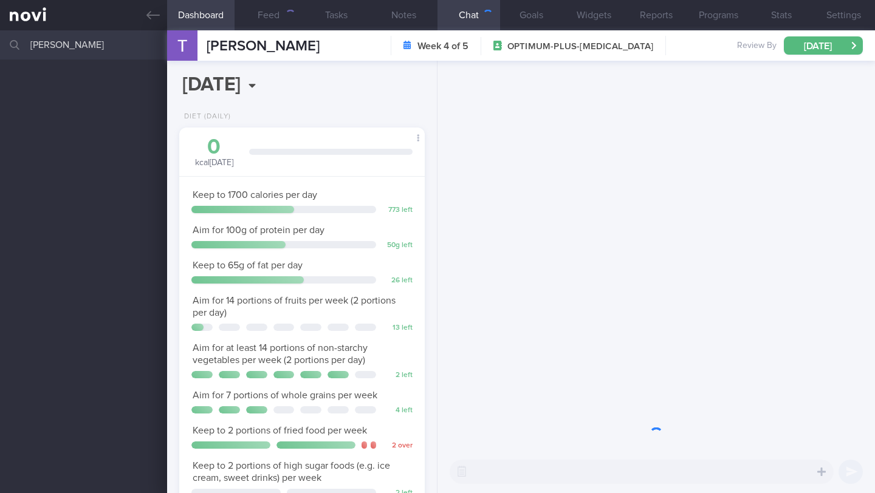
scroll to position [125, 215]
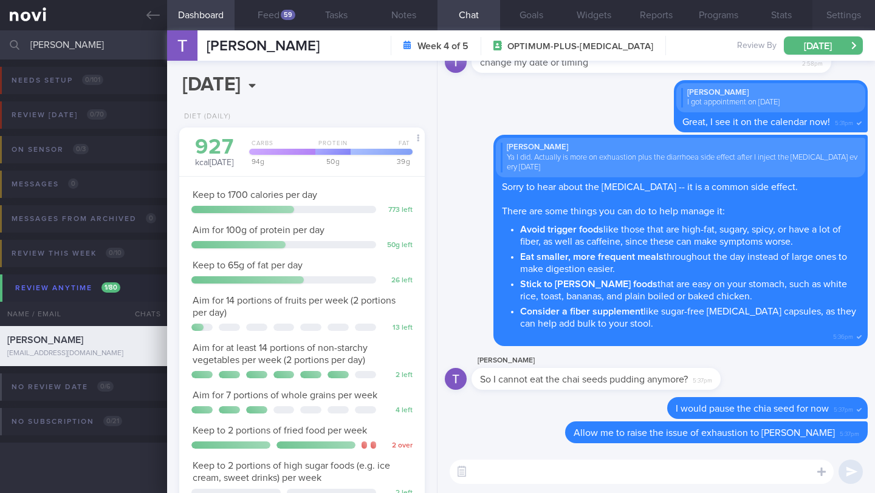
click at [850, 18] on button "Settings" at bounding box center [844, 15] width 63 height 30
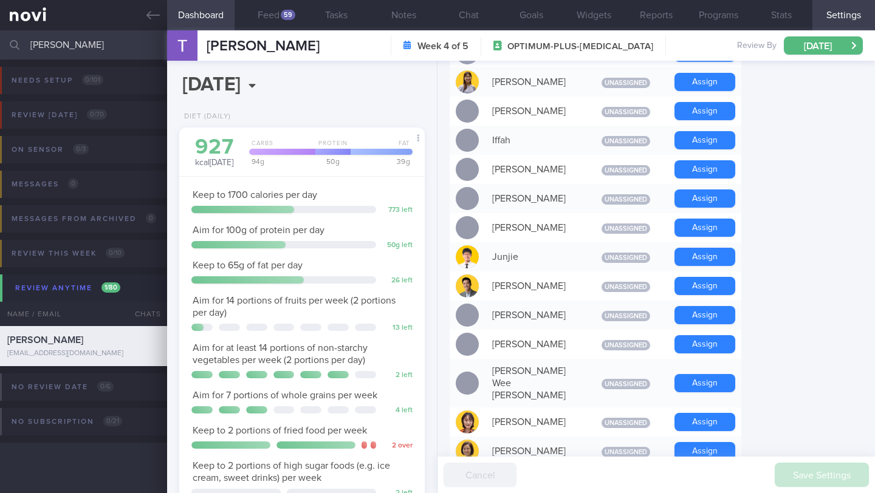
scroll to position [73, 0]
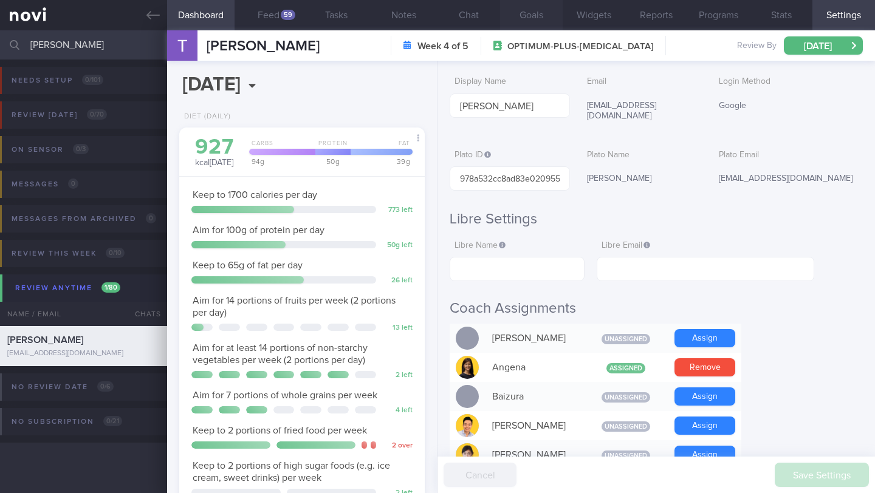
click at [535, 15] on button "Goals" at bounding box center [531, 15] width 63 height 30
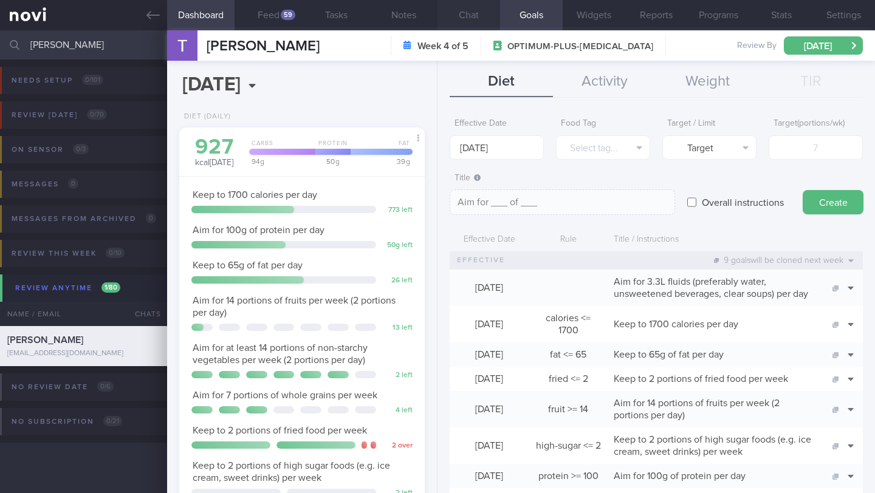
click at [479, 19] on button "Chat" at bounding box center [469, 15] width 63 height 30
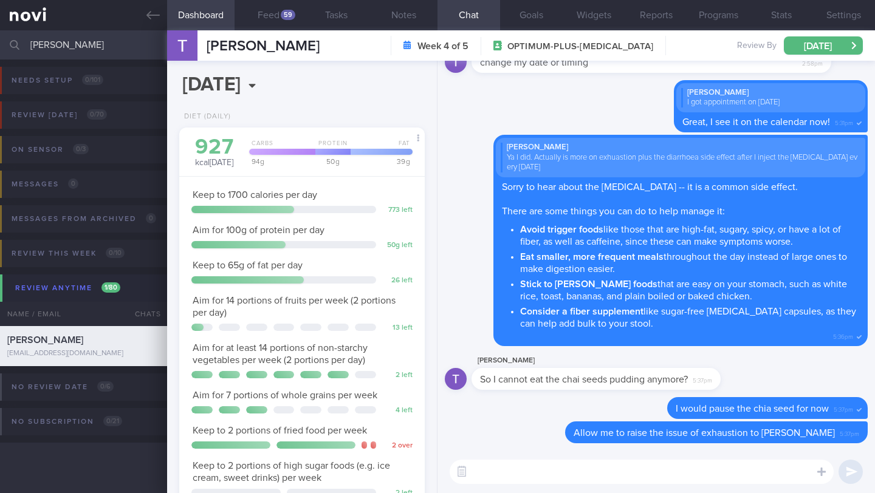
click at [98, 48] on input "[PERSON_NAME]" at bounding box center [437, 44] width 875 height 29
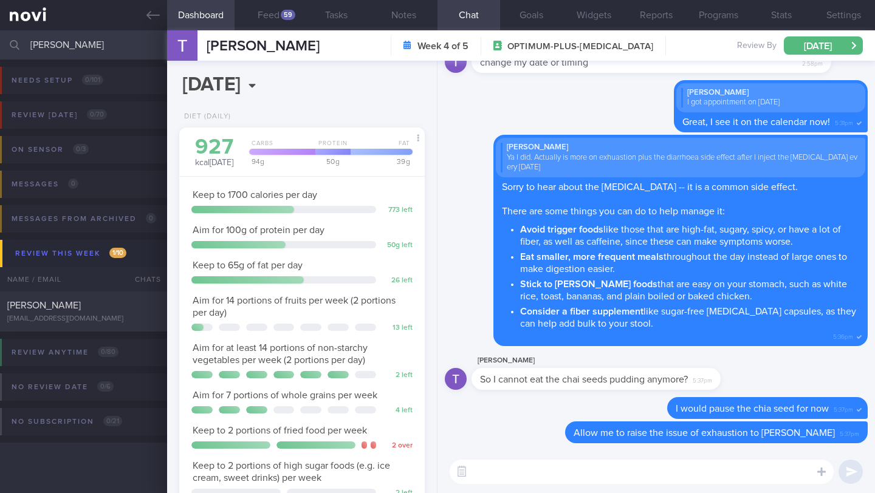
type input "[PERSON_NAME]"
click at [111, 334] on div "Review anytime 0 / 80 Name / Email Chats Review By Last Reviewed Active Program…" at bounding box center [437, 361] width 875 height 59
click at [111, 315] on div "[EMAIL_ADDRESS][DOMAIN_NAME]" at bounding box center [83, 319] width 153 height 9
type input "3/10 NEW OP+"
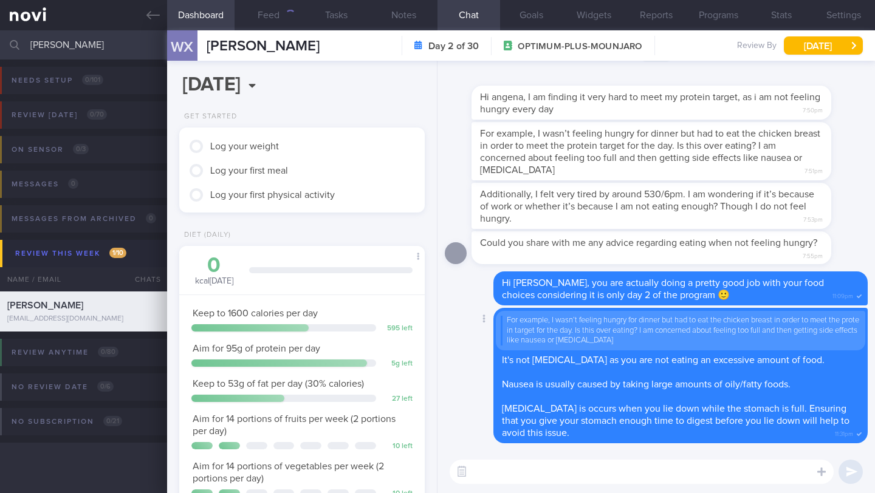
scroll to position [125, 215]
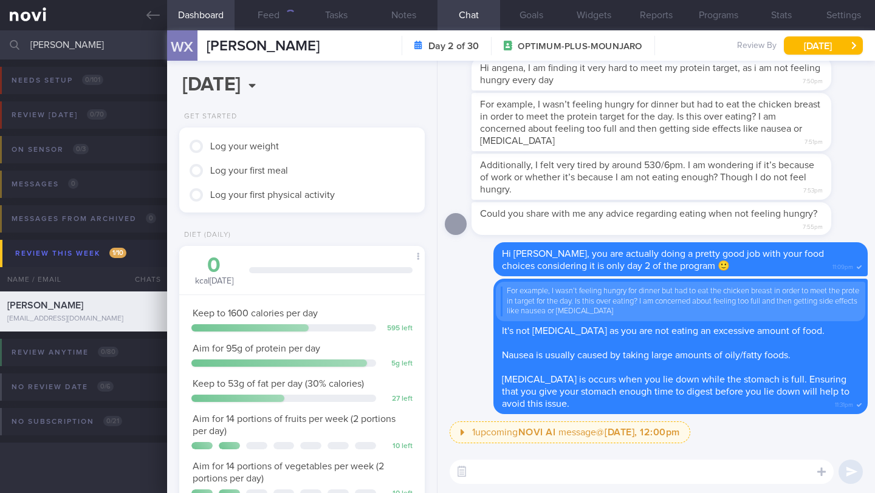
click at [562, 481] on textarea at bounding box center [642, 472] width 384 height 24
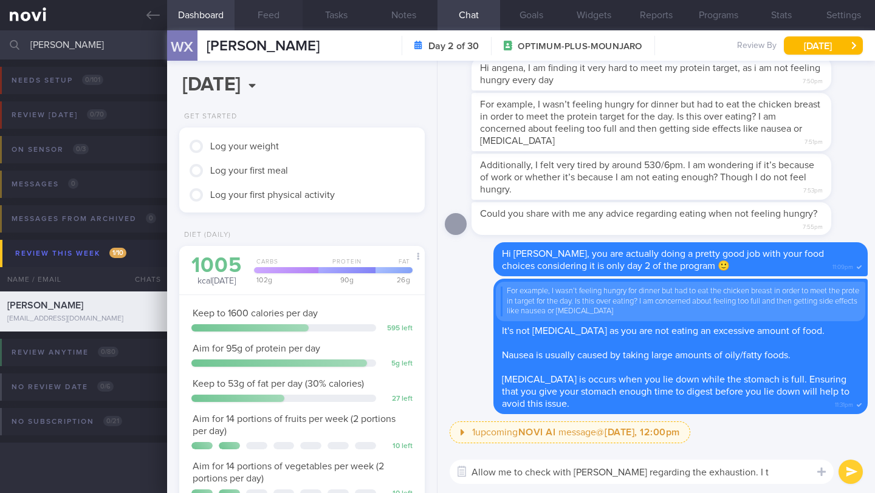
type textarea "Allow me to check with [PERSON_NAME] regarding the exhaustion. I t"
click at [267, 9] on button "Feed" at bounding box center [268, 15] width 67 height 30
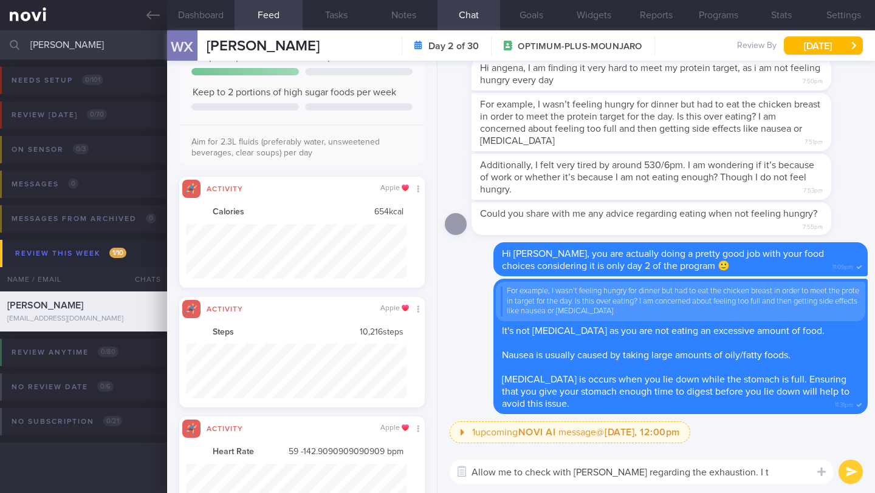
scroll to position [55, 221]
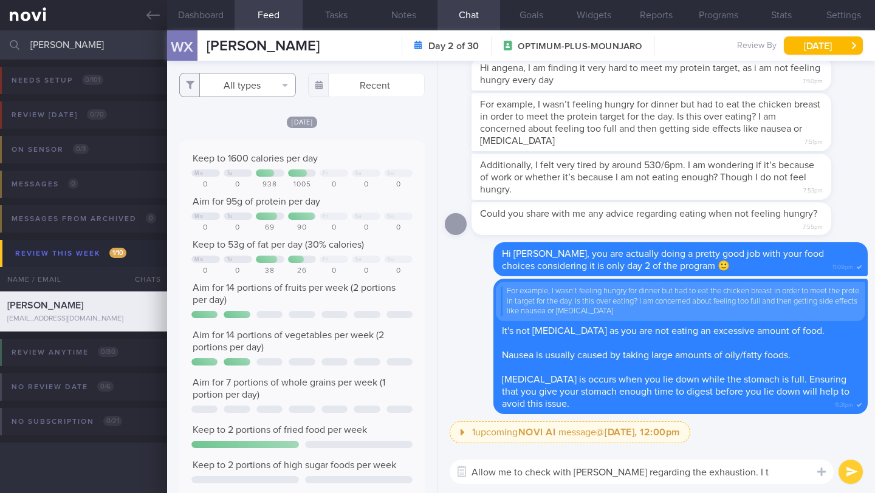
click at [252, 77] on button "All types" at bounding box center [237, 85] width 117 height 24
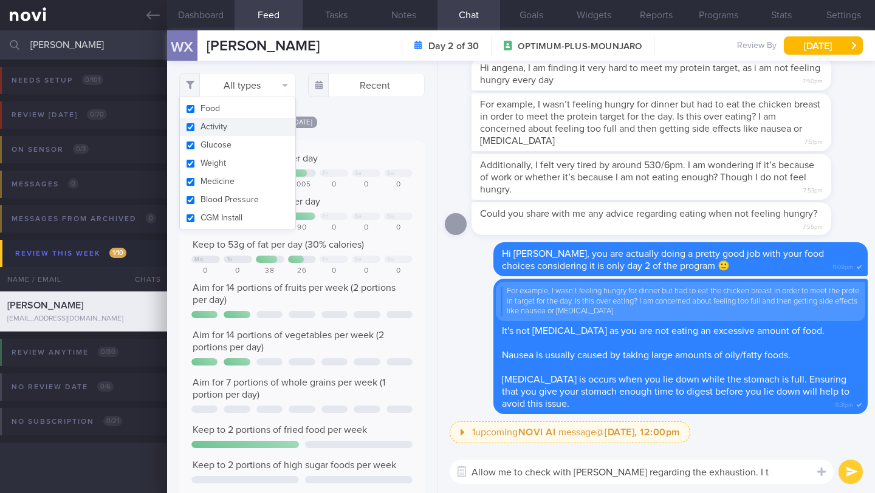
click at [237, 125] on button "Activity" at bounding box center [237, 127] width 115 height 18
checkbox input "false"
click at [380, 149] on div "[DATE] Keep to 1600 calories per day Mo Tu Fr Sa Su 0 0 938 1005 0 0 0 Aim for …" at bounding box center [302, 326] width 246 height 422
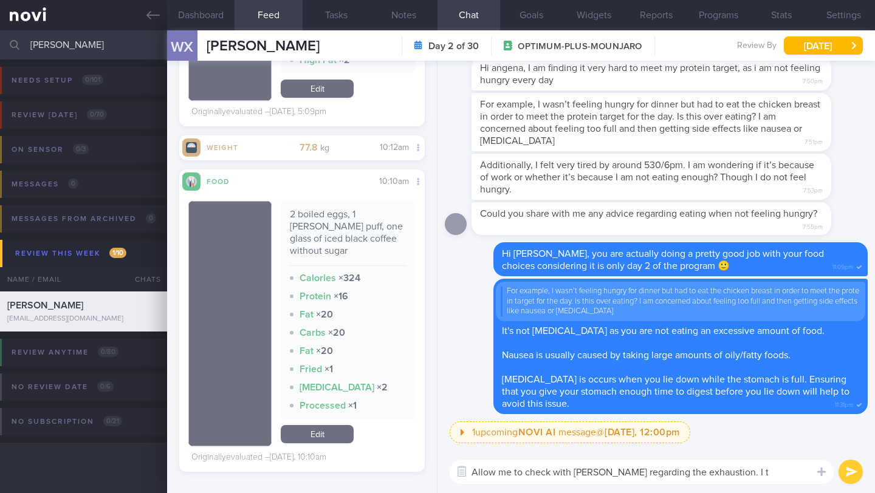
drag, startPoint x: 751, startPoint y: 478, endPoint x: 719, endPoint y: 475, distance: 32.4
click at [719, 475] on textarea "Allow me to check with [PERSON_NAME] regarding the exhaustion. I t" at bounding box center [642, 472] width 384 height 24
click at [476, 472] on textarea "Allow me to check with [PERSON_NAME] regarding the exhaustion." at bounding box center [642, 472] width 384 height 24
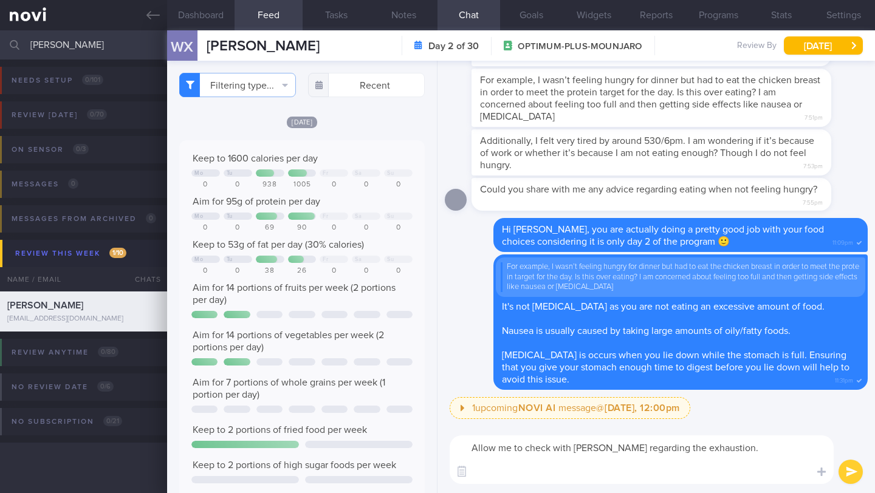
click at [507, 451] on textarea "Allow me to check with [PERSON_NAME] regarding the exhaustion." at bounding box center [642, 460] width 384 height 49
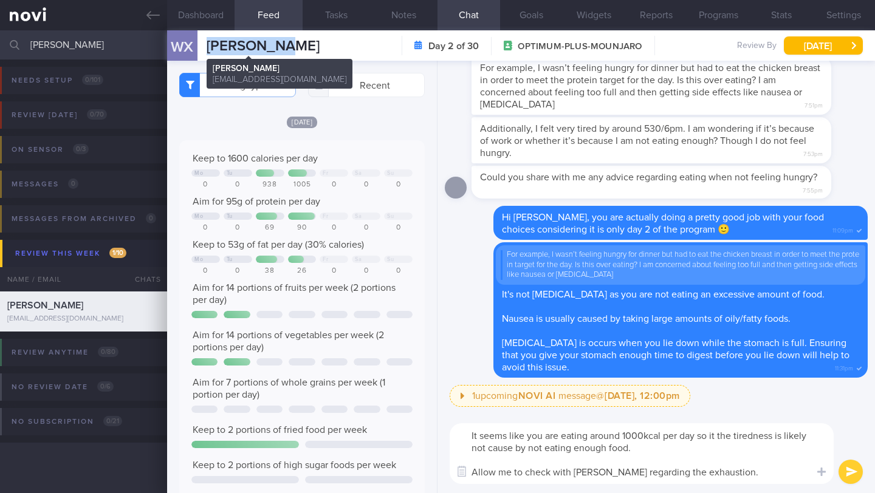
drag, startPoint x: 294, startPoint y: 48, endPoint x: 210, endPoint y: 47, distance: 83.9
click at [210, 47] on div "WX [PERSON_NAME] [PERSON_NAME] [EMAIL_ADDRESS][DOMAIN_NAME] Day 2 of 30 OPTIMUM…" at bounding box center [521, 45] width 708 height 30
copy span "[PERSON_NAME]"
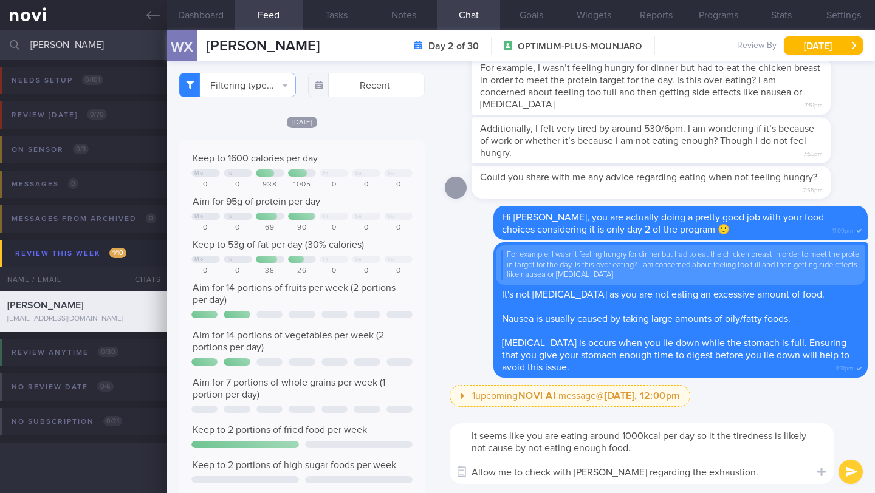
click at [687, 444] on textarea "It seems like you are eating around 1000kcal per day so it the tiredness is lik…" at bounding box center [642, 454] width 384 height 61
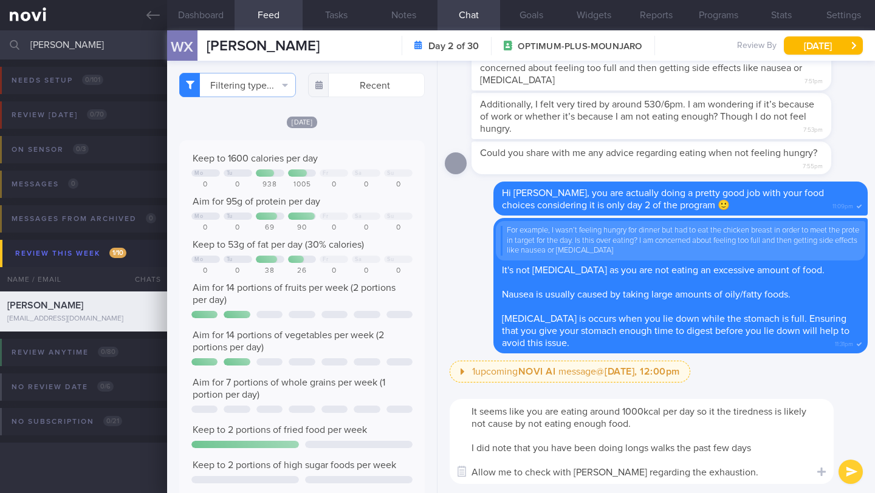
drag, startPoint x: 625, startPoint y: 449, endPoint x: 676, endPoint y: 445, distance: 50.6
click at [676, 445] on textarea "It seems like you are eating around 1000kcal per day so it the tiredness is lik…" at bounding box center [642, 441] width 384 height 85
click at [628, 448] on textarea "It seems like you are eating around 1000kcal per day so it the tiredness is lik…" at bounding box center [642, 441] width 384 height 85
click at [627, 450] on textarea "It seems like you are eating around 1000kcal per day so it the tiredness is lik…" at bounding box center [642, 441] width 384 height 85
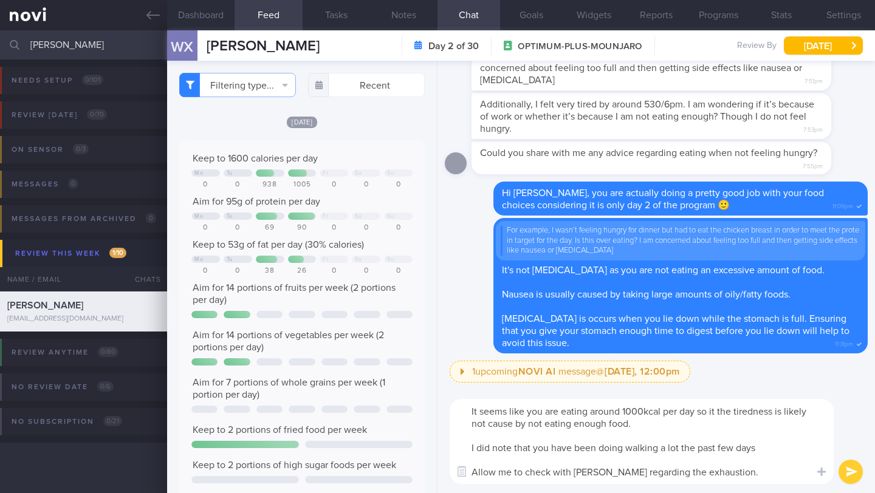
drag, startPoint x: 600, startPoint y: 450, endPoint x: 662, endPoint y: 449, distance: 62.6
click at [662, 449] on textarea "It seems like you are eating around 1000kcal per day so it the tiredness is lik…" at bounding box center [642, 441] width 384 height 85
click at [717, 444] on textarea "It seems like you are eating around 1000kcal per day so it the tiredness is lik…" at bounding box center [642, 441] width 384 height 85
click at [392, 17] on button "Notes" at bounding box center [403, 15] width 67 height 30
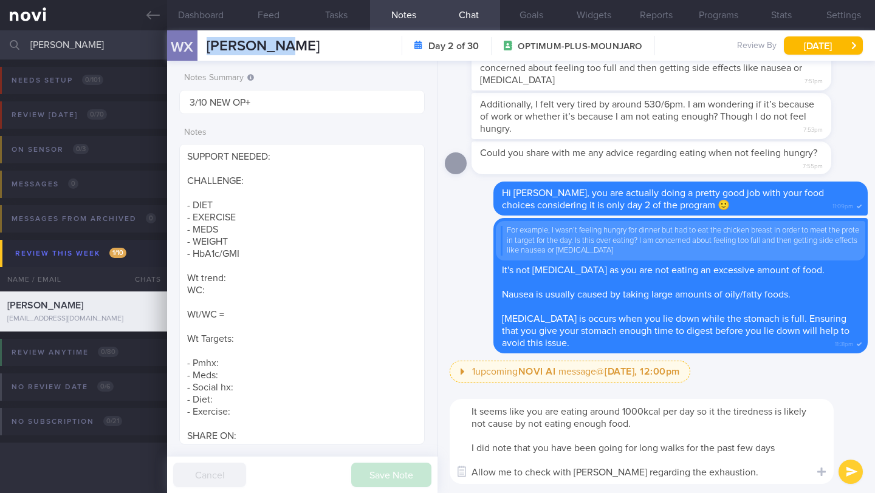
drag, startPoint x: 270, startPoint y: 46, endPoint x: 199, endPoint y: 45, distance: 71.1
click at [199, 45] on div "WX [PERSON_NAME] [PERSON_NAME] [EMAIL_ADDRESS][DOMAIN_NAME] Day 2 of 30 OPTIMUM…" at bounding box center [521, 45] width 708 height 30
click at [789, 452] on textarea "It seems like you are eating around 1000kcal per day so it the tiredness is lik…" at bounding box center [642, 441] width 384 height 85
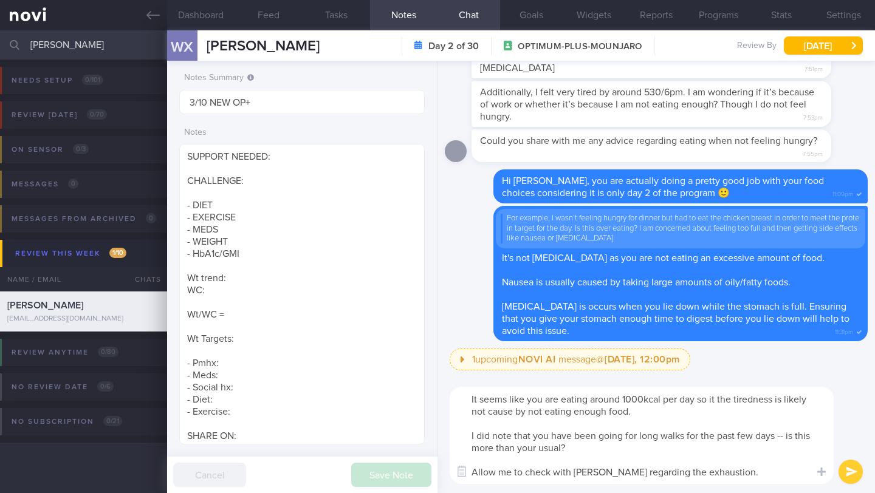
type textarea "It seems like you are eating around 1000kcal per day so it the tiredness is lik…"
click at [856, 475] on button "submit" at bounding box center [851, 472] width 24 height 24
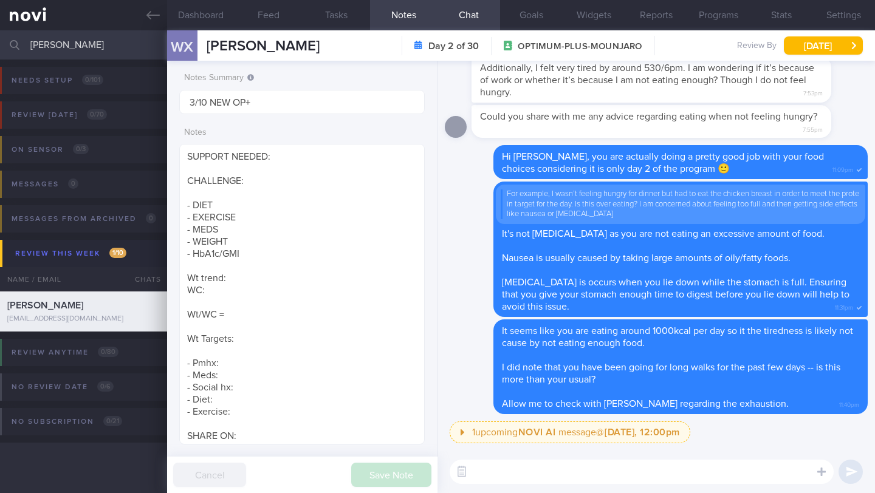
paste textarea "The strong effect on your appetite is most common when you first start the medi…"
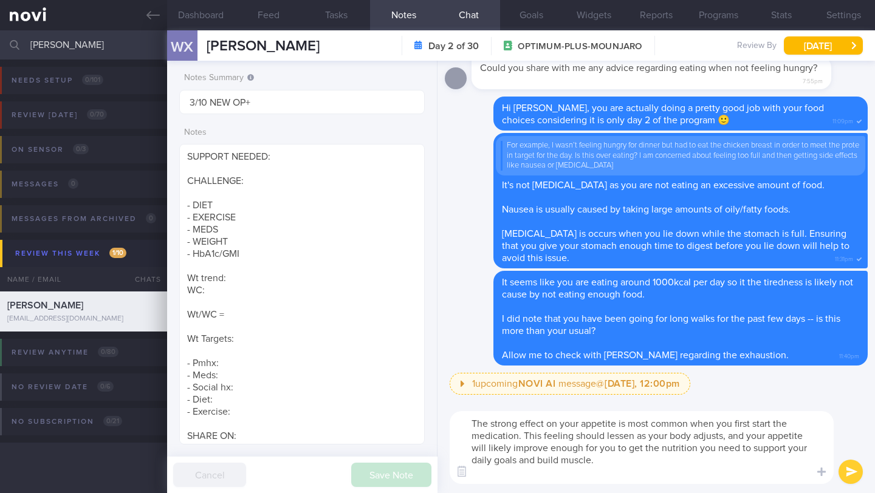
type textarea "The strong effect on your appetite is most common when you first start the medi…"
click at [853, 472] on button "submit" at bounding box center [851, 472] width 24 height 24
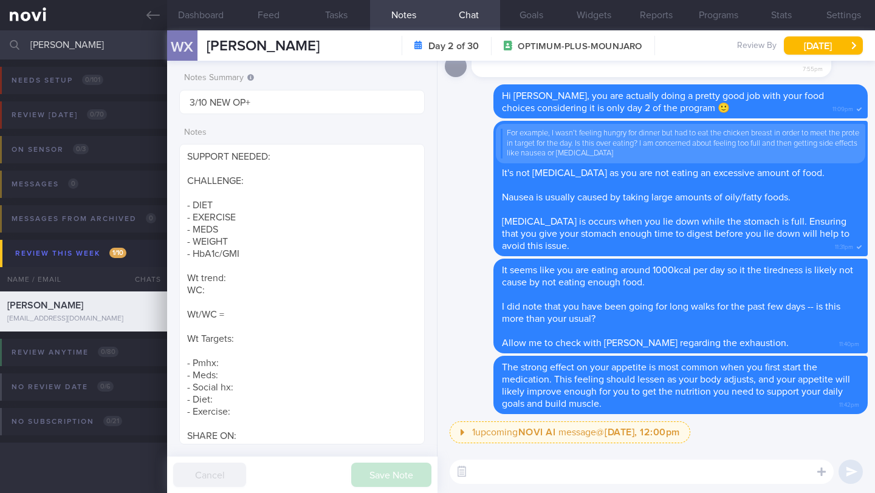
click at [546, 478] on textarea at bounding box center [642, 472] width 384 height 24
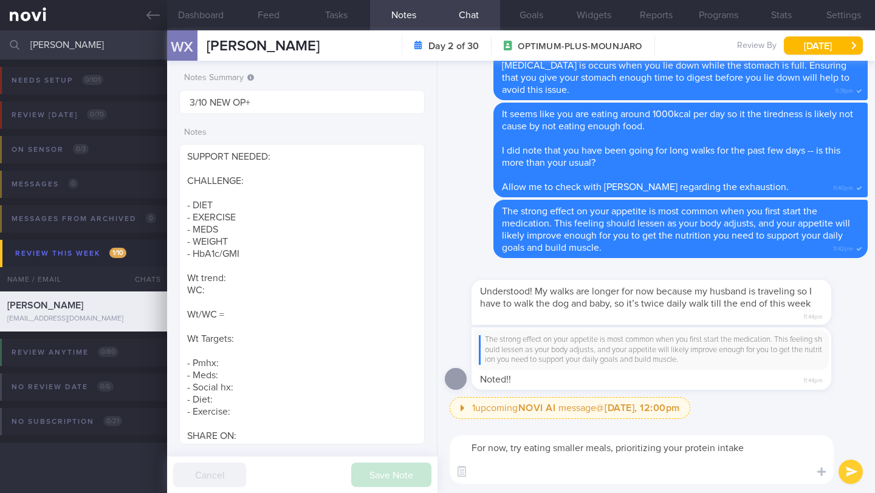
paste textarea "Which do you think will be more realistic for you to do to boost your protein i…"
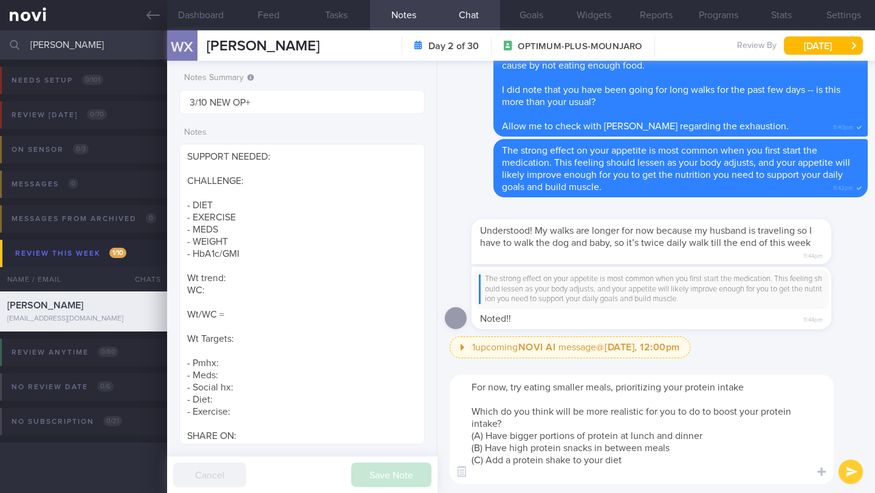
click at [476, 413] on textarea "For now, try eating smaller meals, prioritizing your protein intake Which do yo…" at bounding box center [642, 429] width 384 height 109
type textarea "For now, try eating smaller meals, prioritizing your protein intake In addition…"
click at [856, 472] on button "submit" at bounding box center [851, 472] width 24 height 24
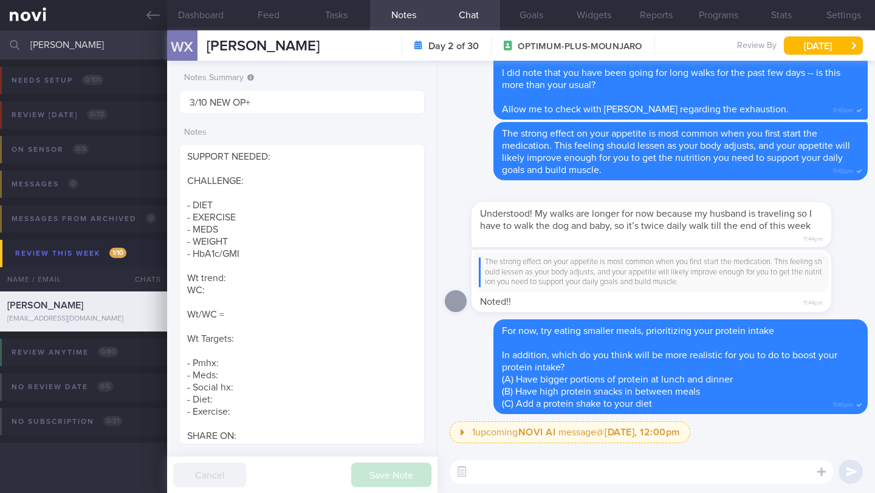
click at [131, 42] on input "[PERSON_NAME]" at bounding box center [437, 44] width 875 height 29
click at [130, 41] on input "[PERSON_NAME]" at bounding box center [437, 44] width 875 height 29
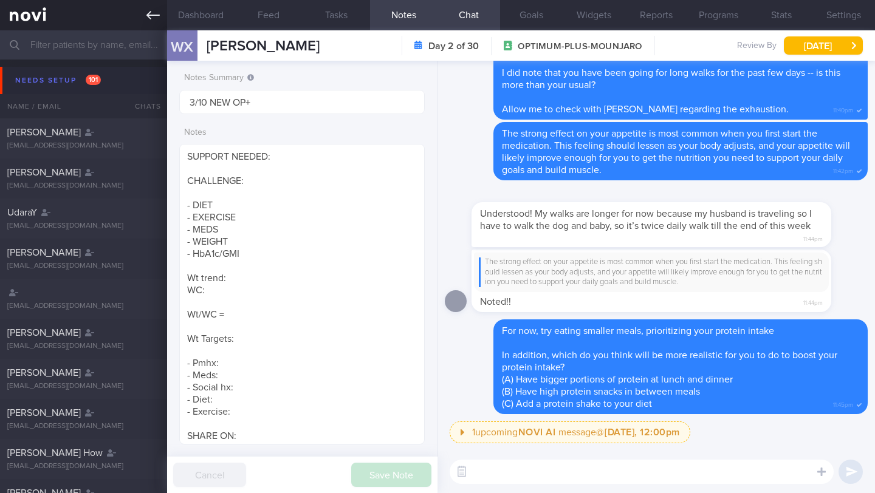
click at [151, 17] on icon at bounding box center [152, 15] width 13 height 13
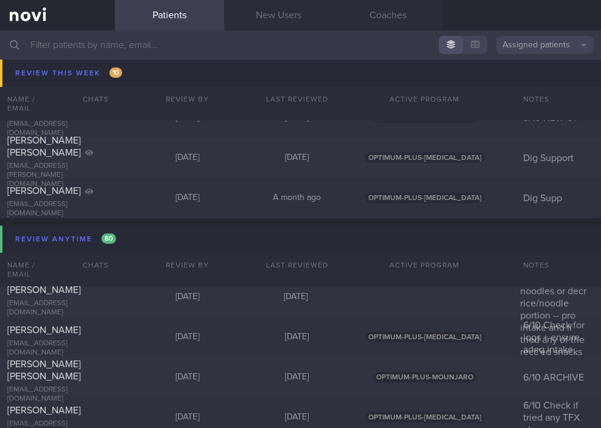
scroll to position [7520, 0]
